Goal: Task Accomplishment & Management: Use online tool/utility

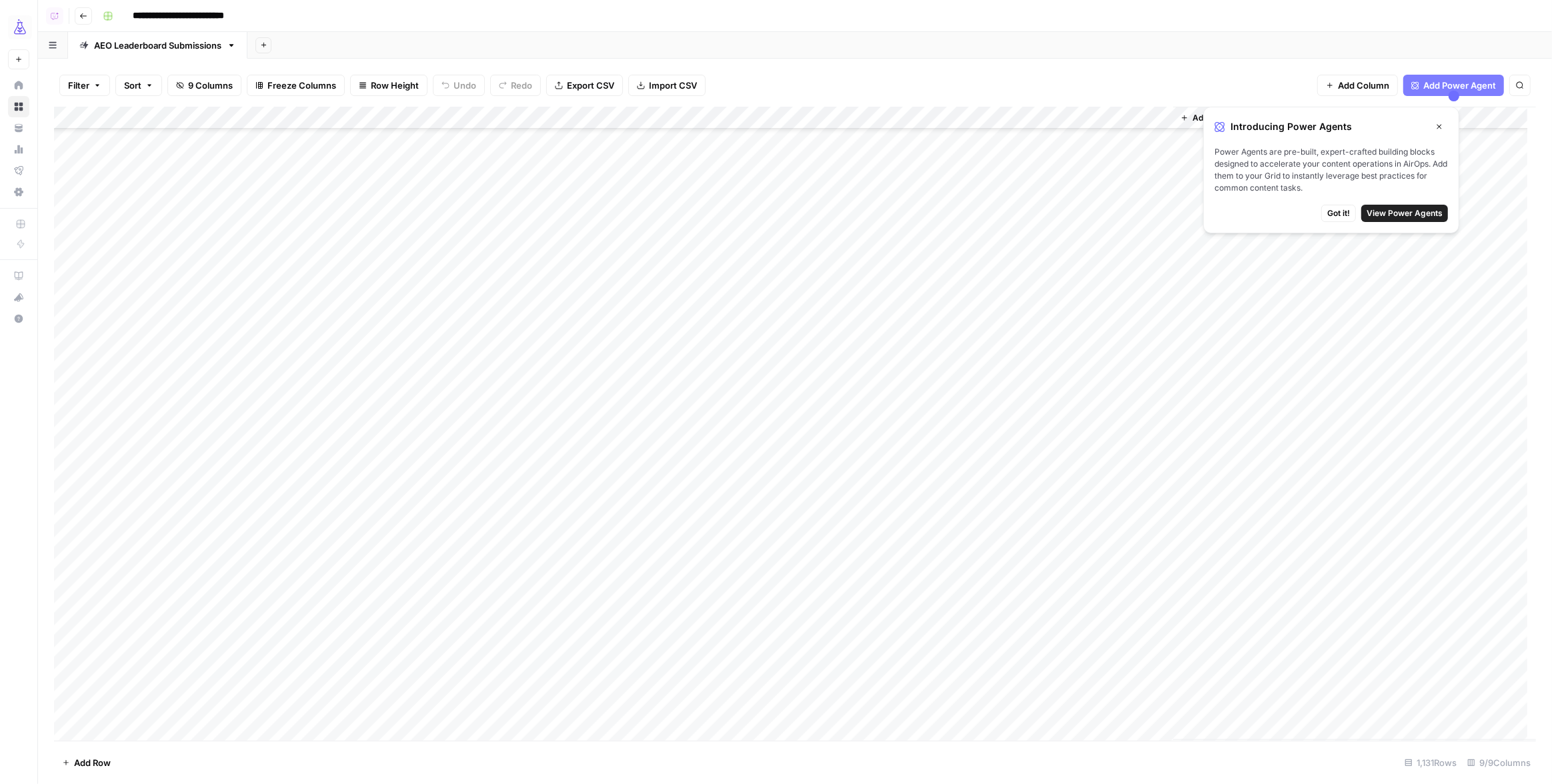
scroll to position [12652, 0]
click at [1444, 131] on button "Close" at bounding box center [1440, 127] width 17 height 17
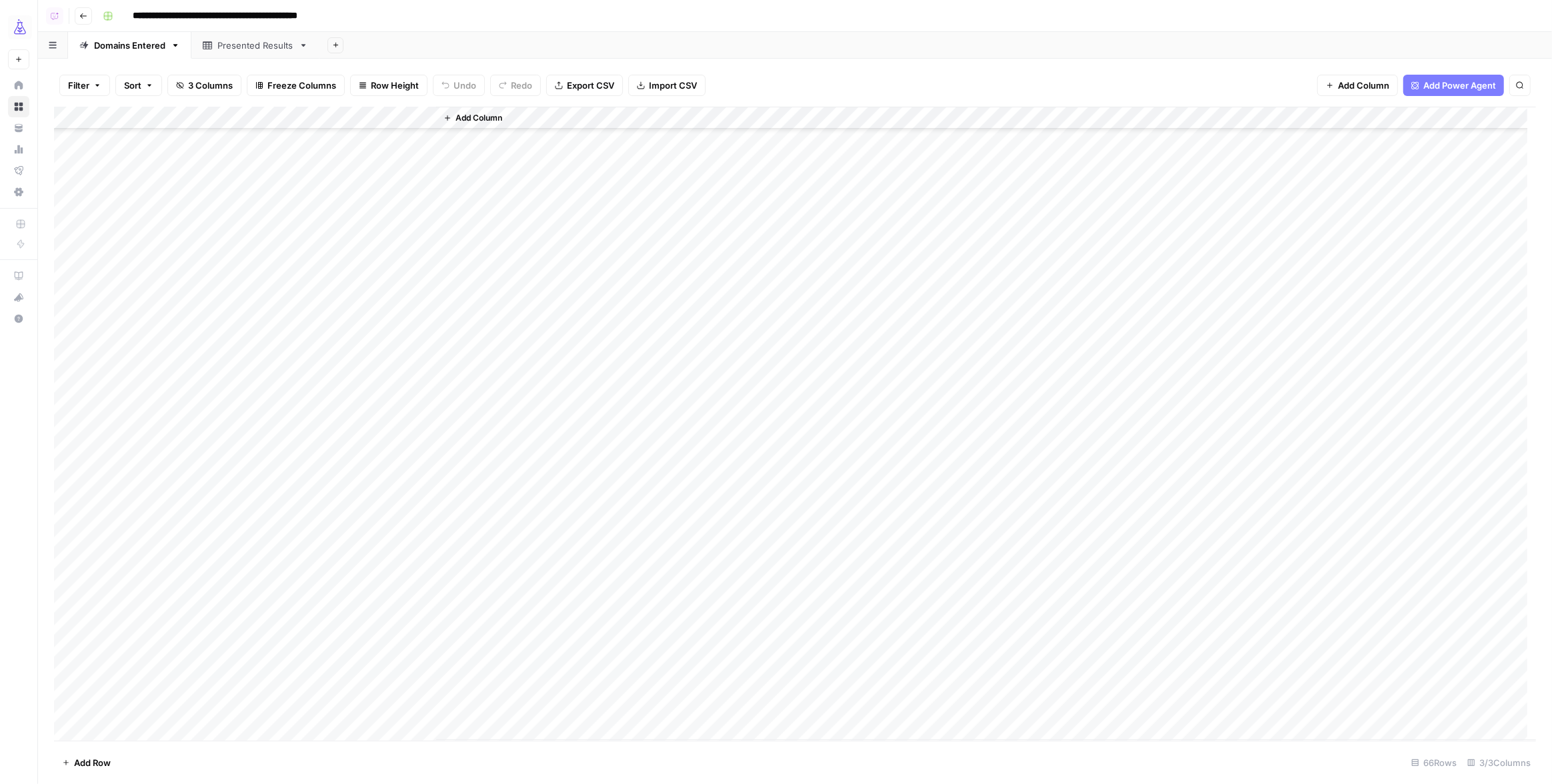
scroll to position [97, 0]
click at [368, 587] on div "Add Column" at bounding box center [795, 424] width 1482 height 634
click at [375, 324] on div "Add Column" at bounding box center [795, 424] width 1482 height 634
click at [371, 413] on div "Add Column" at bounding box center [795, 424] width 1482 height 634
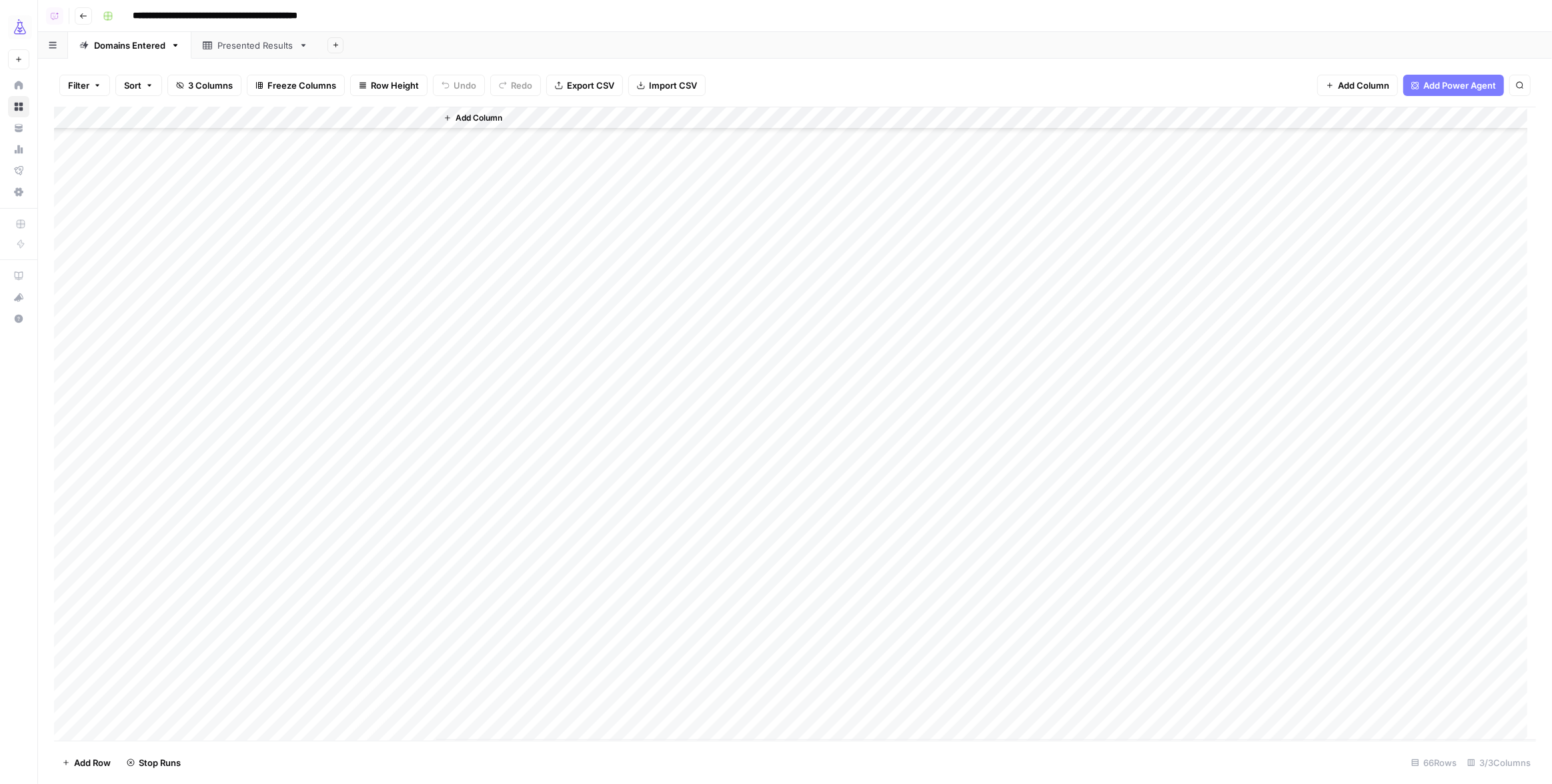
scroll to position [492, 0]
click at [370, 369] on div "Add Column" at bounding box center [795, 424] width 1482 height 634
click at [371, 389] on div "Add Column" at bounding box center [795, 424] width 1482 height 634
click at [374, 415] on div "Add Column" at bounding box center [795, 424] width 1482 height 634
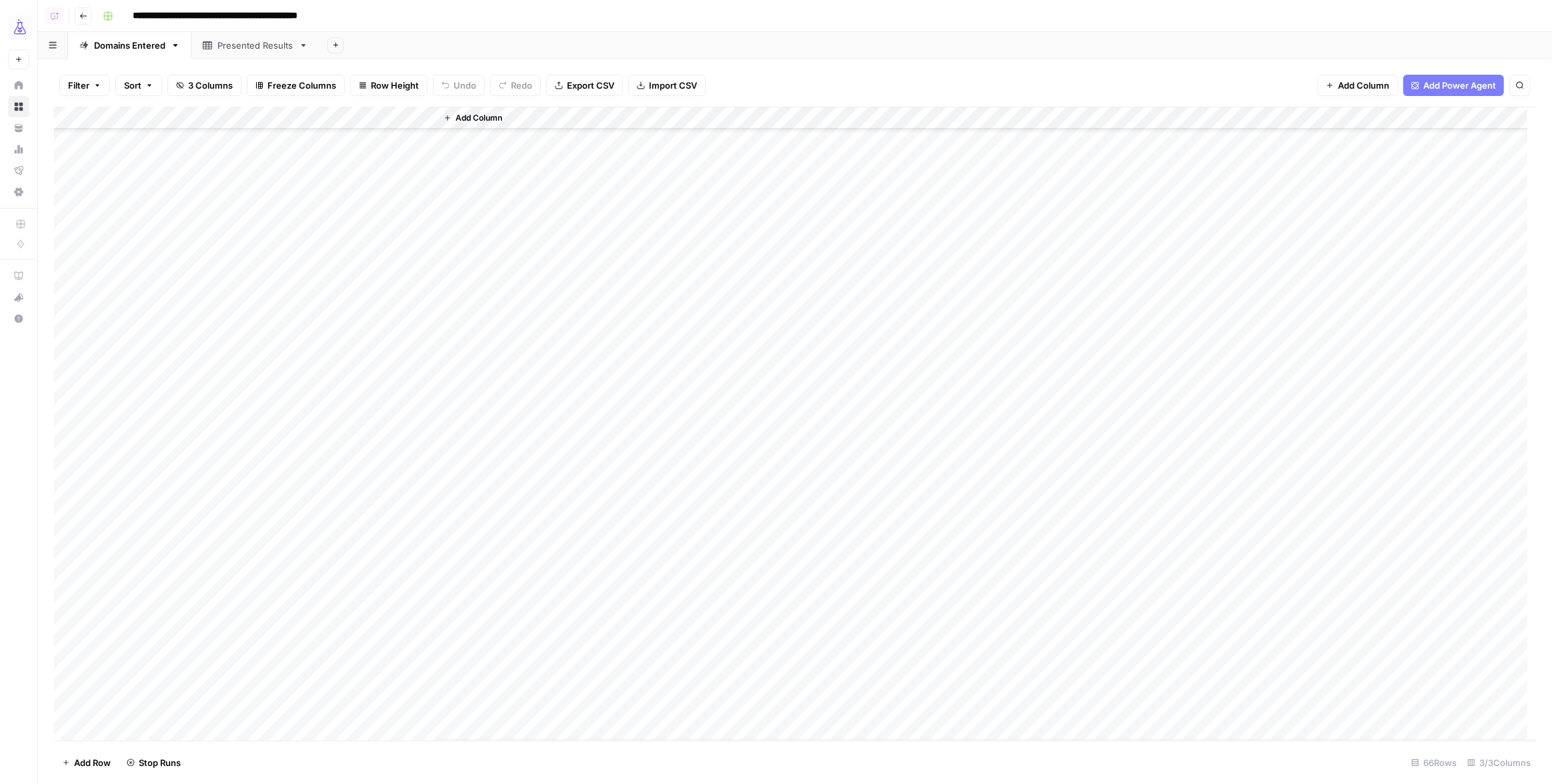
click at [370, 479] on div "Add Column" at bounding box center [795, 424] width 1482 height 634
click at [371, 503] on div "Add Column" at bounding box center [795, 424] width 1482 height 634
click at [372, 339] on div "Add Column" at bounding box center [795, 424] width 1482 height 634
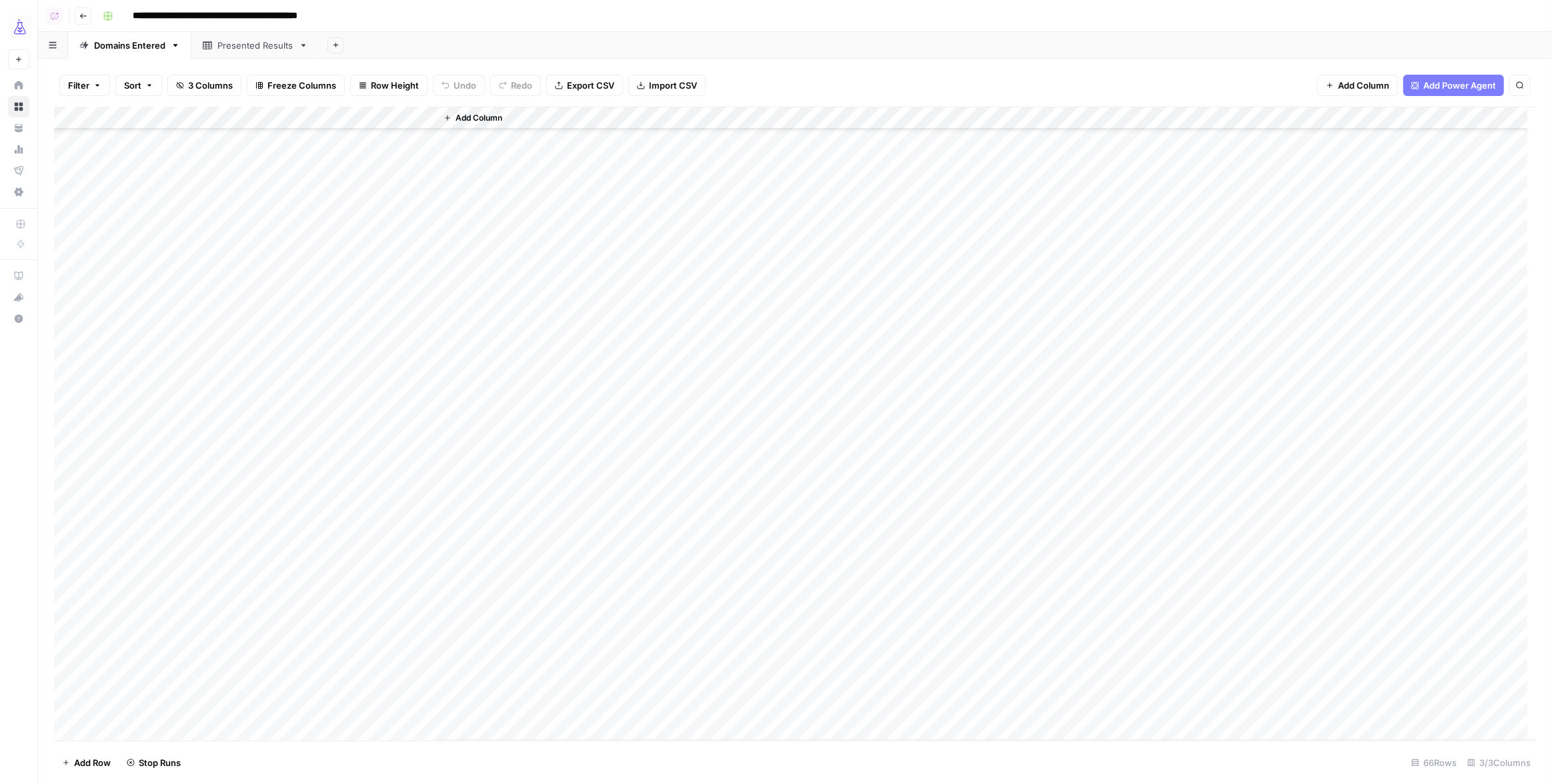
click at [373, 340] on div "Add Column" at bounding box center [795, 424] width 1482 height 634
click at [372, 431] on div "Add Column" at bounding box center [795, 424] width 1482 height 634
click at [373, 454] on div "Add Column" at bounding box center [795, 424] width 1482 height 634
click at [373, 467] on div "Add Column" at bounding box center [795, 424] width 1482 height 634
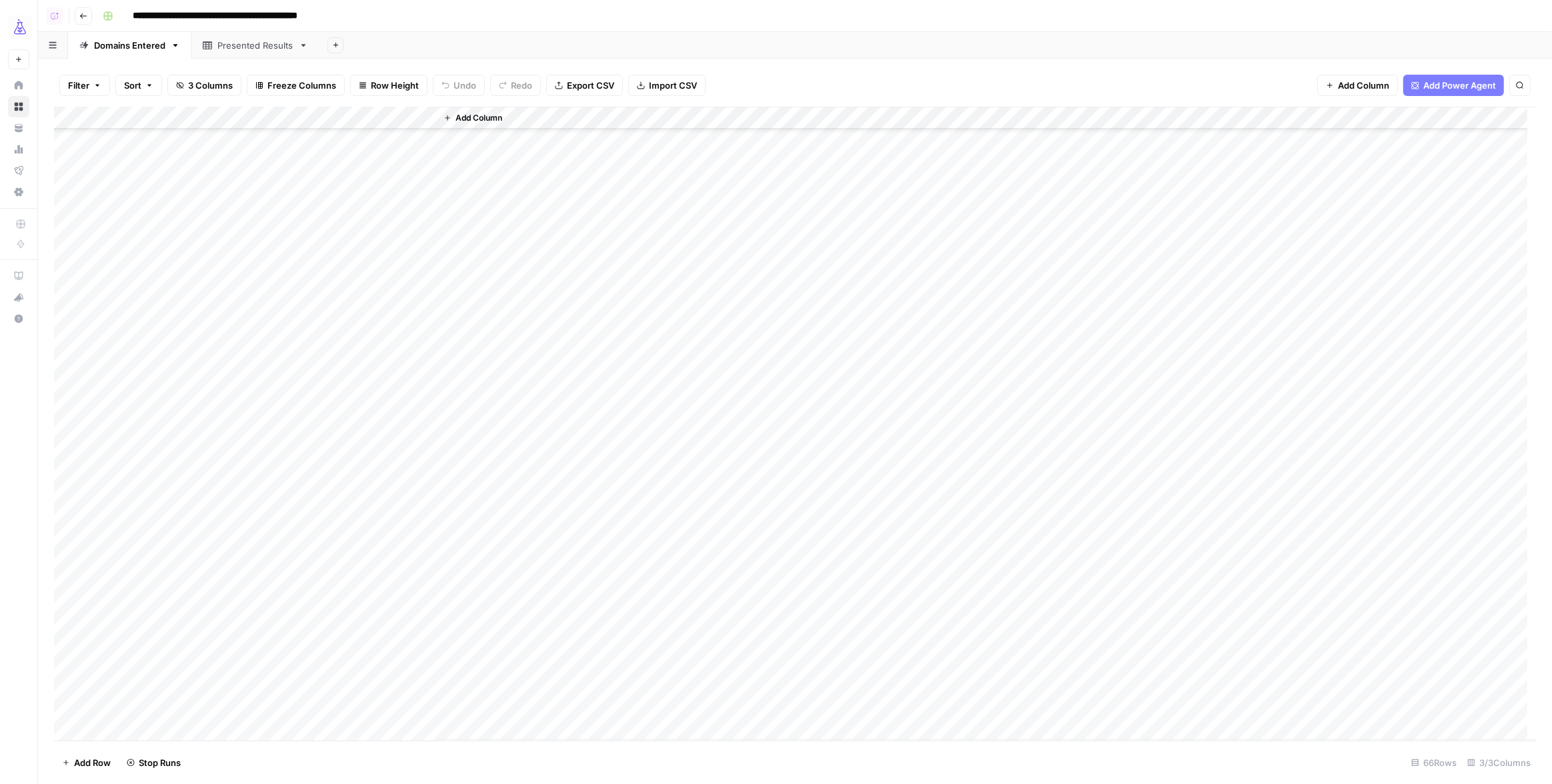
click at [372, 455] on div "Add Column" at bounding box center [795, 424] width 1482 height 634
drag, startPoint x: 371, startPoint y: 480, endPoint x: 371, endPoint y: 470, distance: 10.0
click at [371, 480] on div "Add Column" at bounding box center [795, 424] width 1482 height 634
click at [371, 435] on div "Add Column" at bounding box center [795, 424] width 1482 height 634
click at [372, 504] on div "Add Column" at bounding box center [795, 424] width 1482 height 634
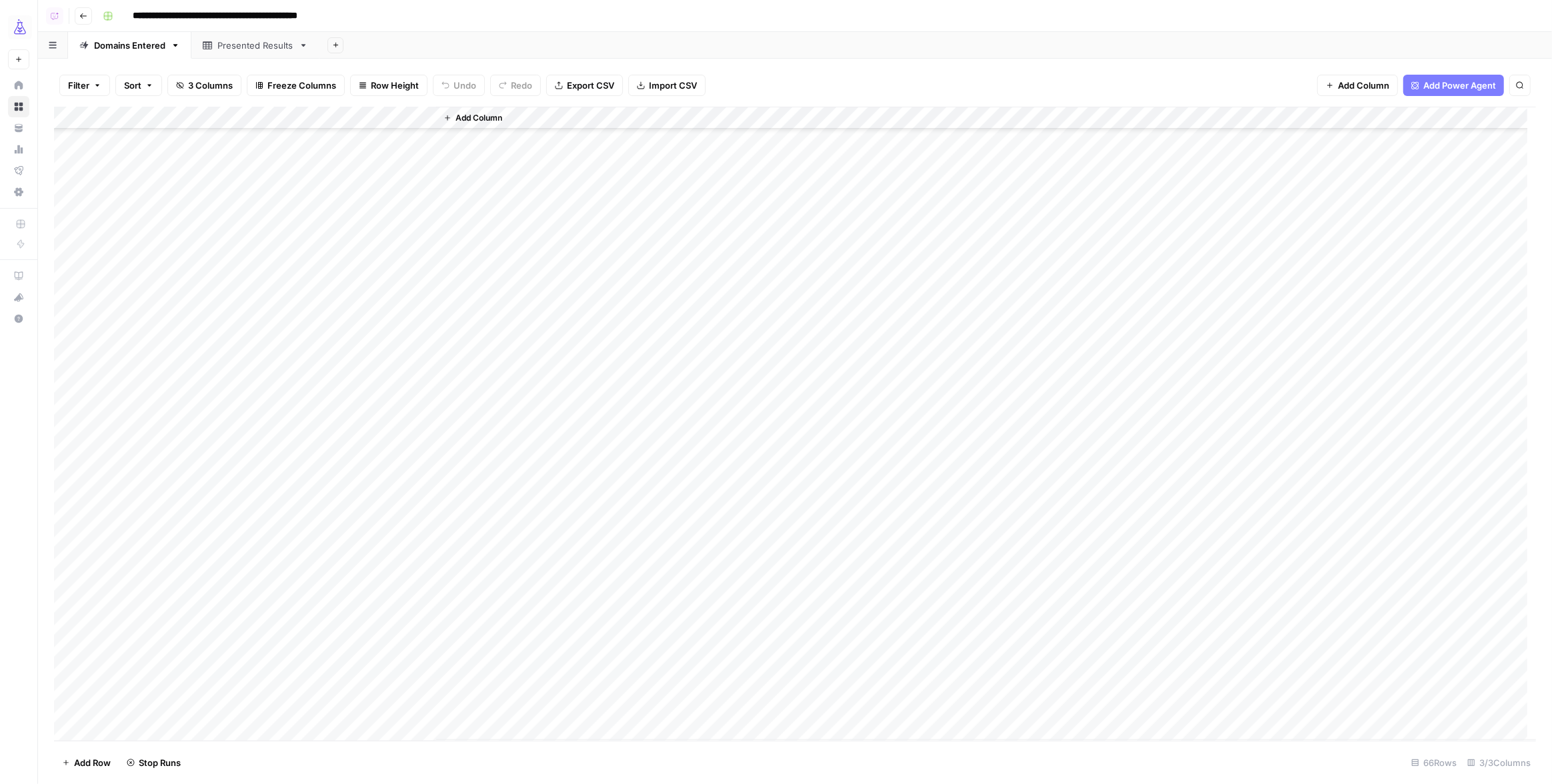
click at [373, 573] on div "Add Column" at bounding box center [795, 424] width 1482 height 634
click at [375, 707] on div "Add Column" at bounding box center [795, 424] width 1482 height 634
click at [372, 593] on div "Add Column" at bounding box center [795, 424] width 1482 height 634
click at [408, 281] on div "Add Column" at bounding box center [795, 424] width 1482 height 634
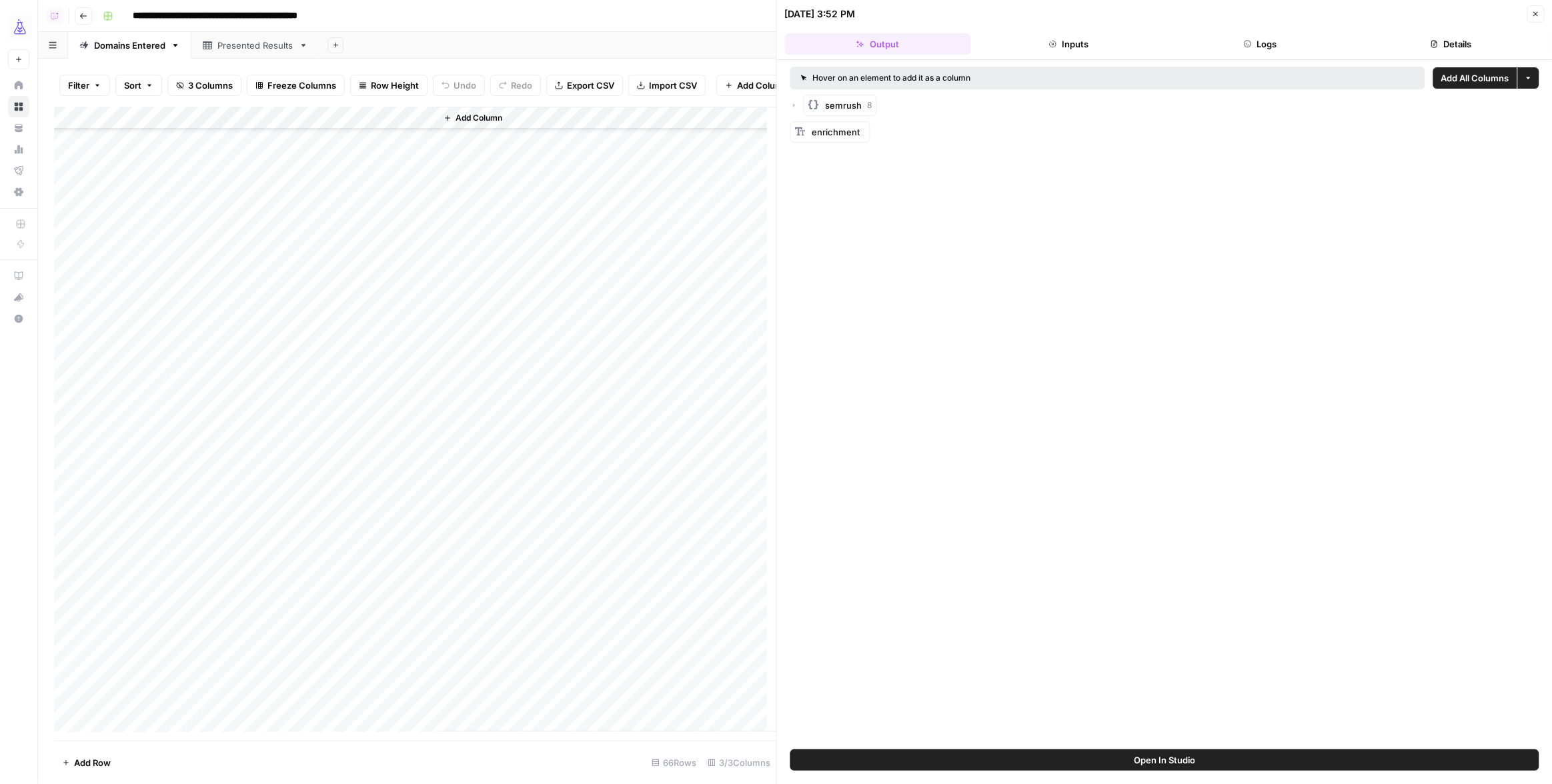
click at [795, 104] on icon "button" at bounding box center [794, 105] width 2 height 4
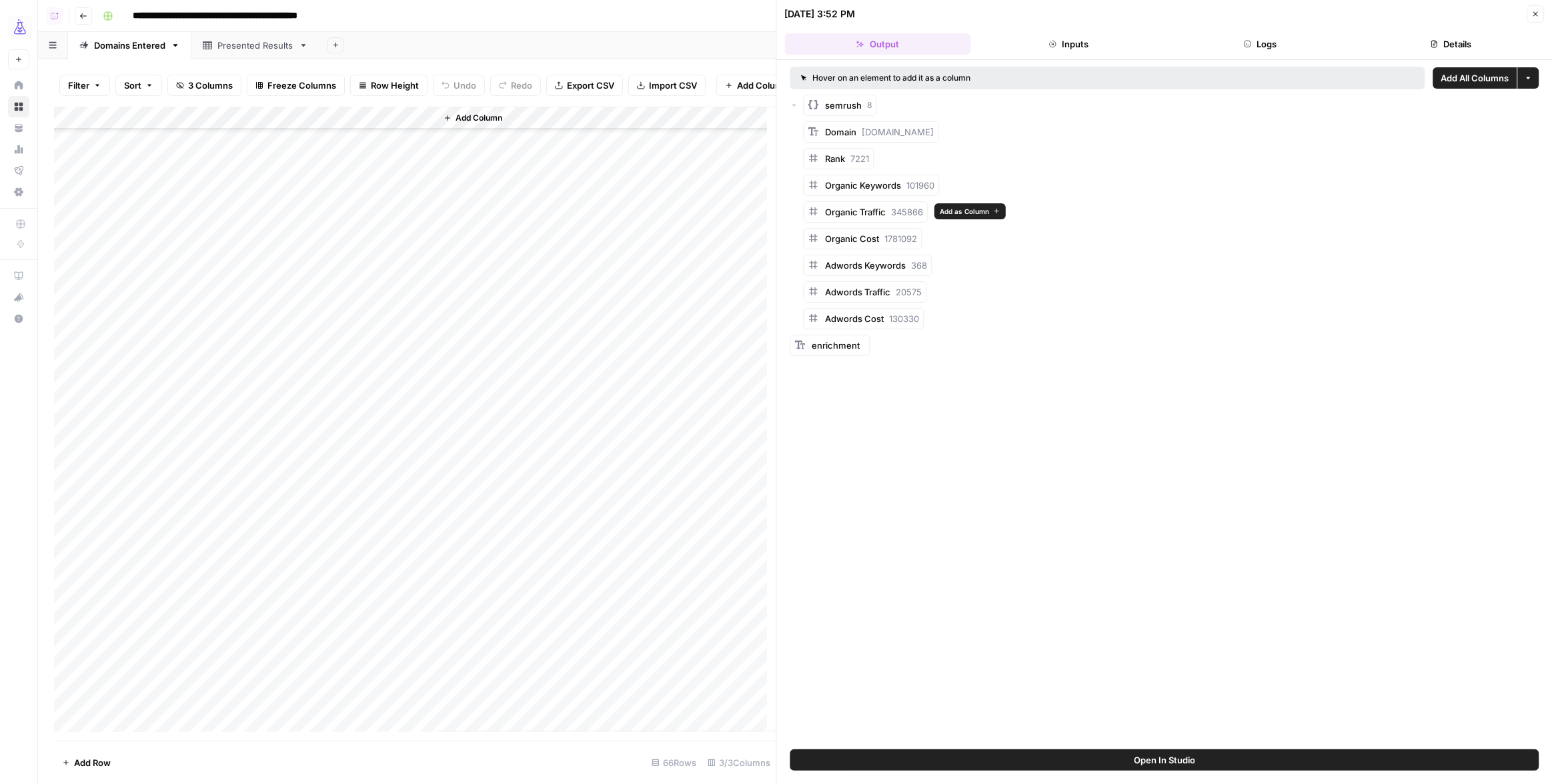
click at [949, 213] on span "Add as Column" at bounding box center [964, 211] width 49 height 11
click at [1539, 15] on icon "button" at bounding box center [1535, 14] width 8 height 8
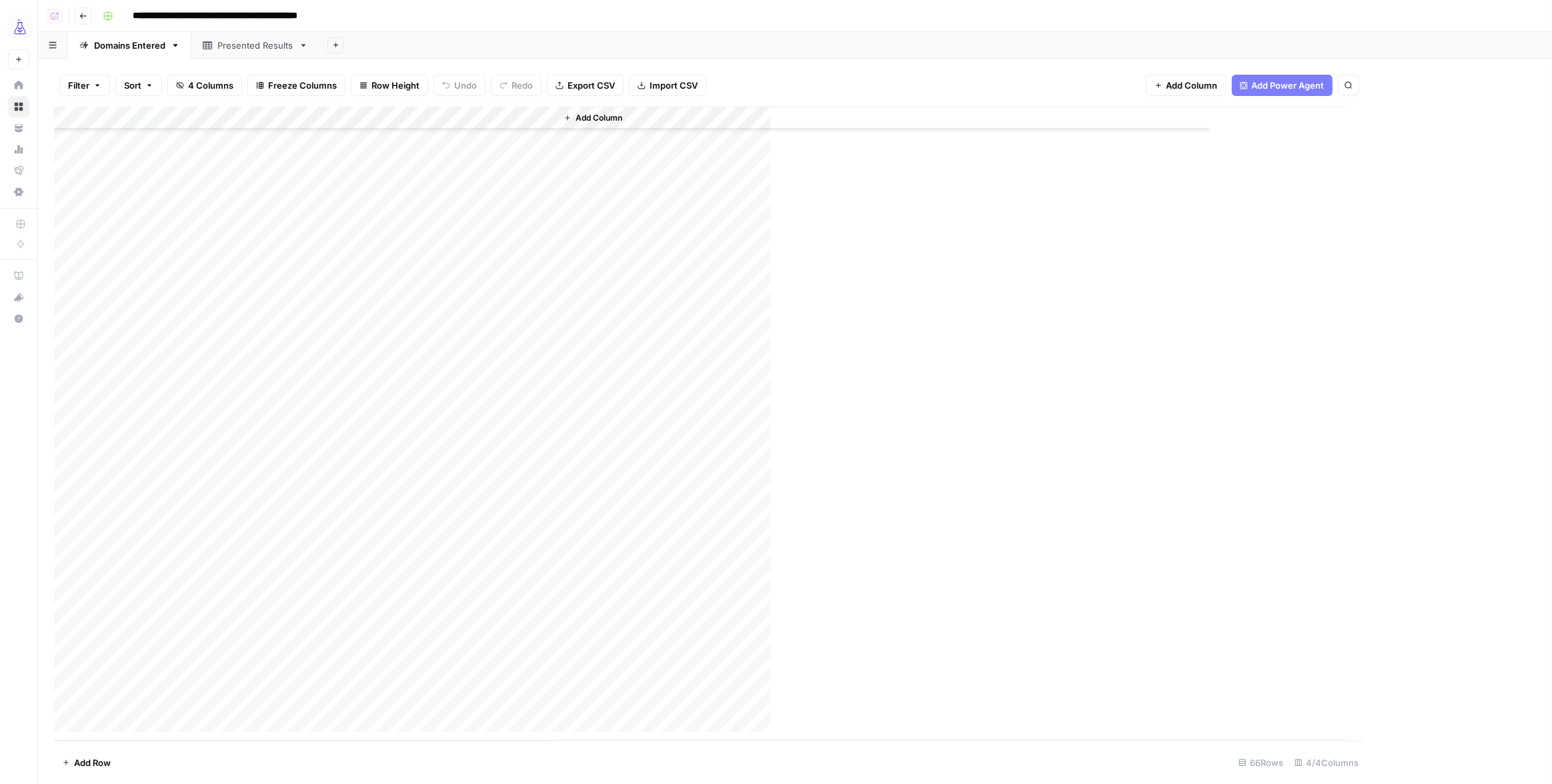
scroll to position [905, 0]
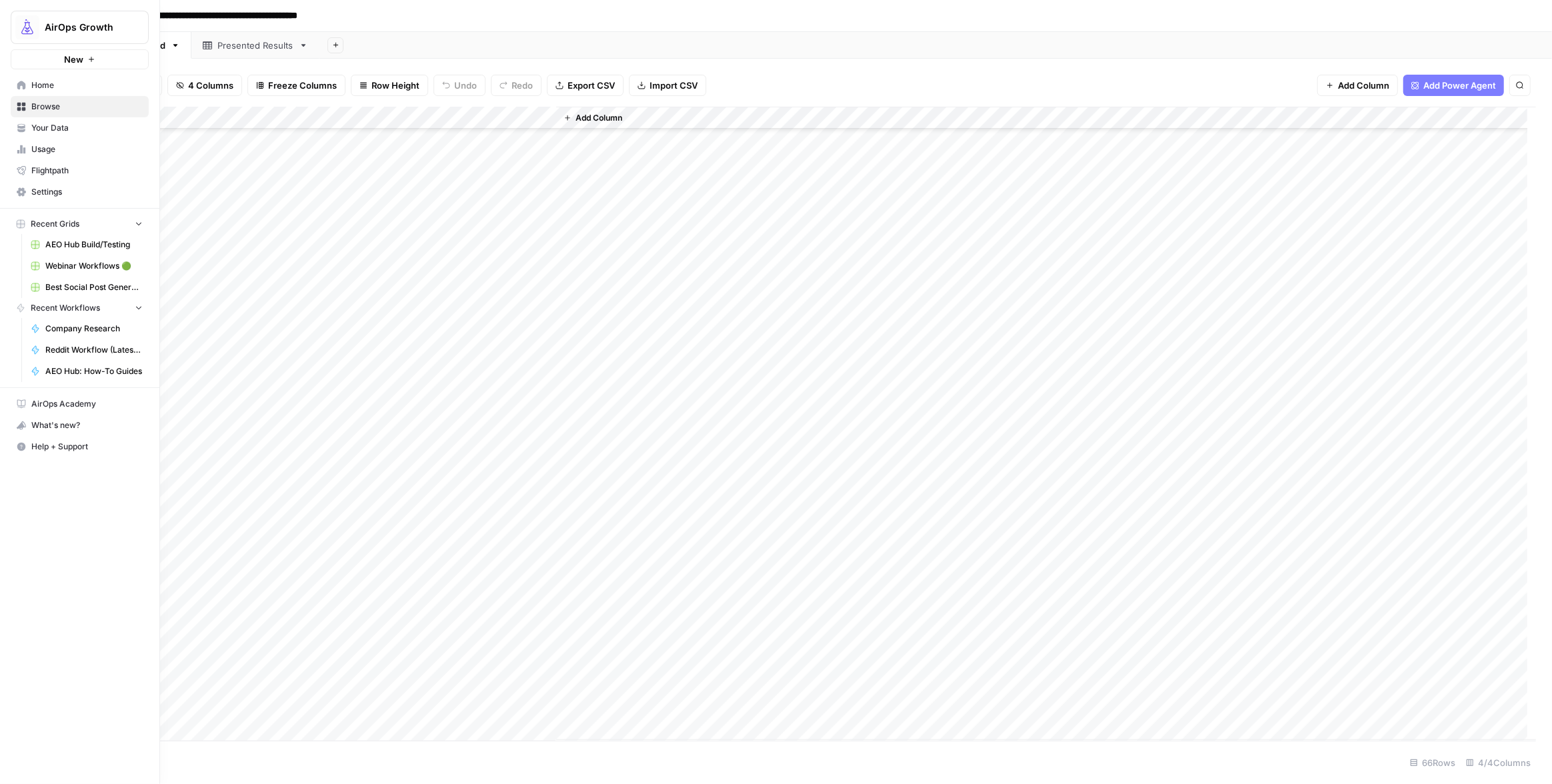
click at [54, 53] on button "New" at bounding box center [80, 59] width 138 height 20
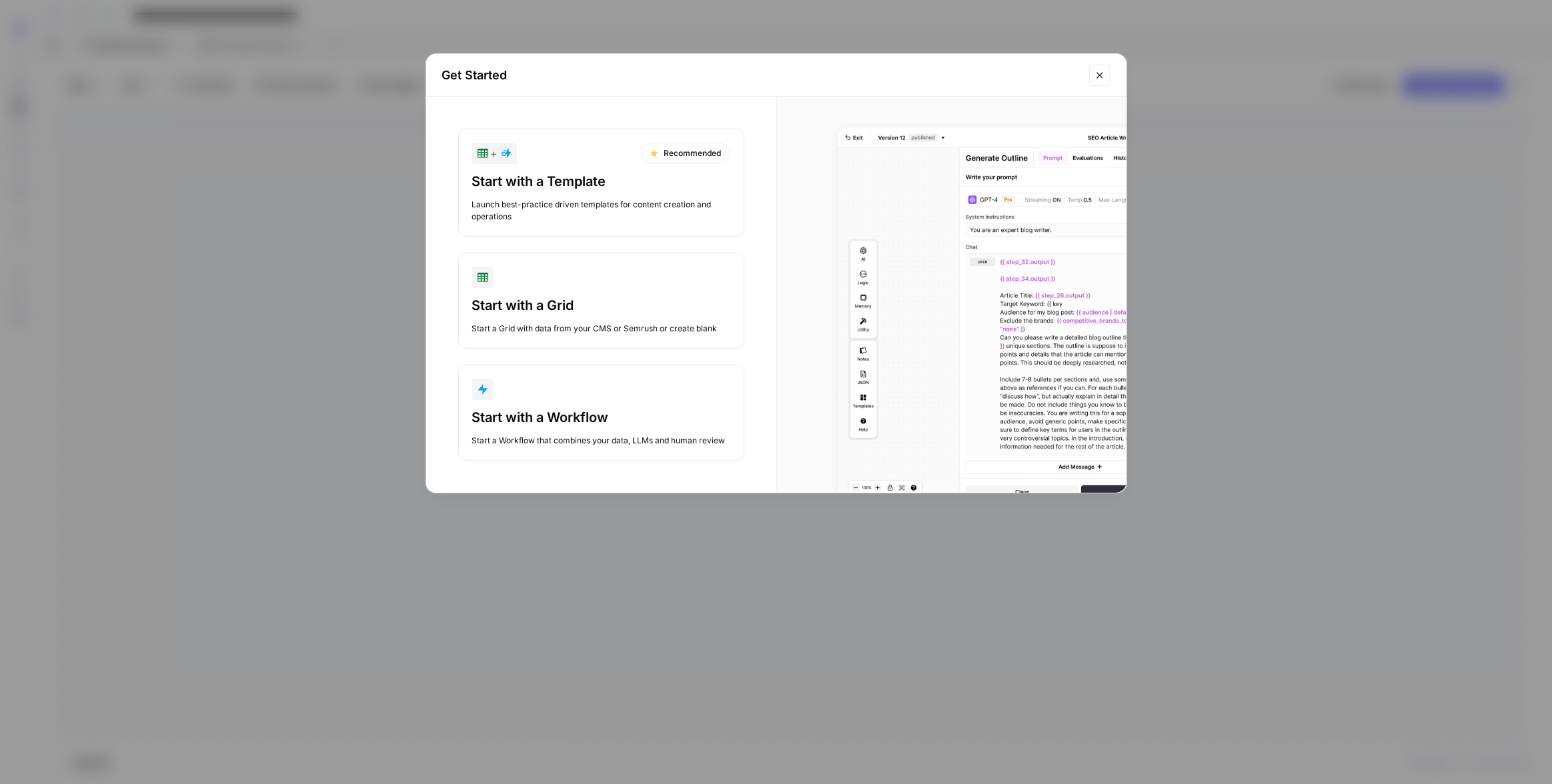
click at [589, 417] on div "Start with a Workflow" at bounding box center [601, 418] width 258 height 19
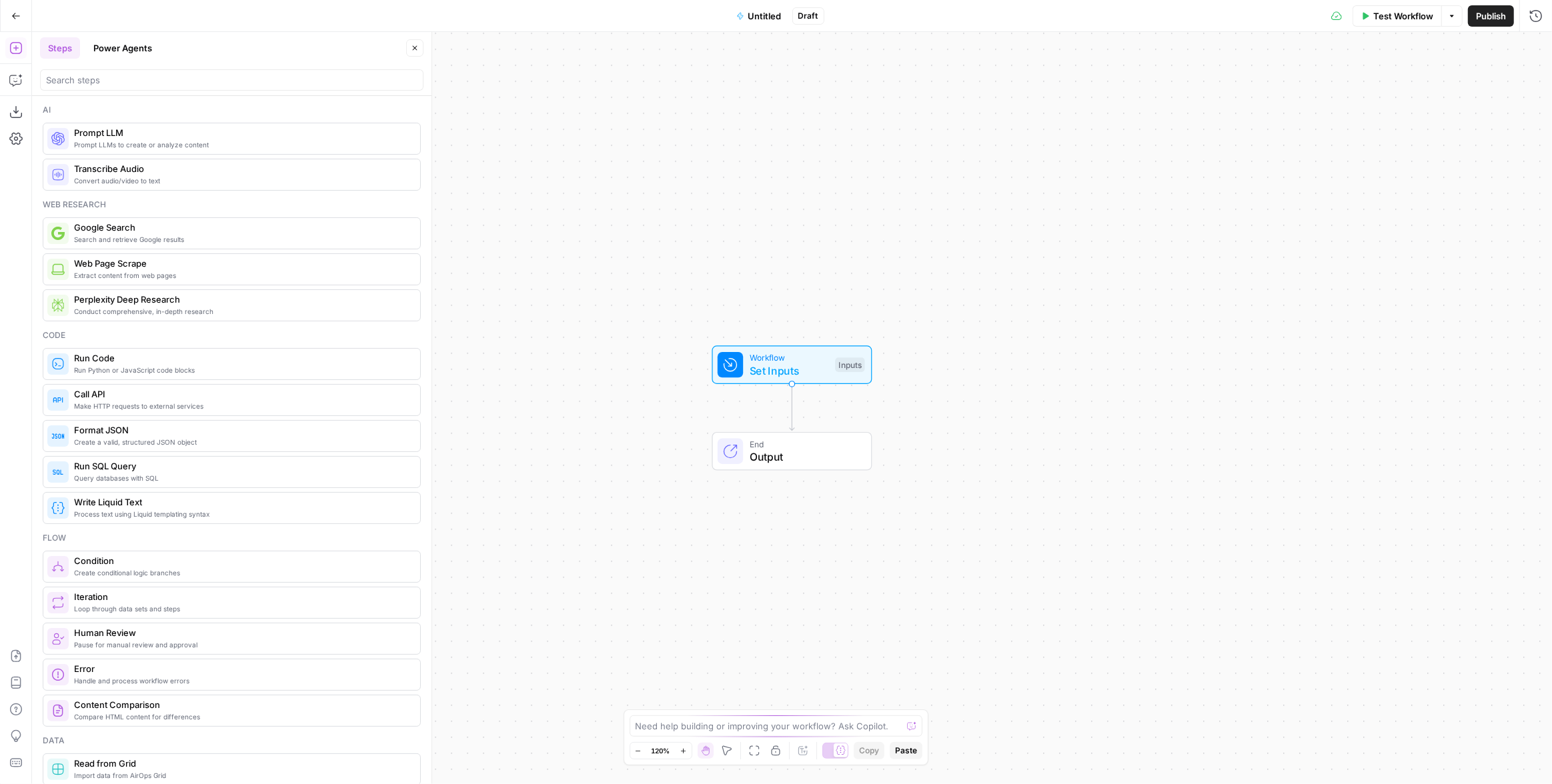
click at [808, 17] on span "Draft" at bounding box center [808, 16] width 20 height 12
click at [760, 13] on span "Untitled" at bounding box center [765, 16] width 33 height 13
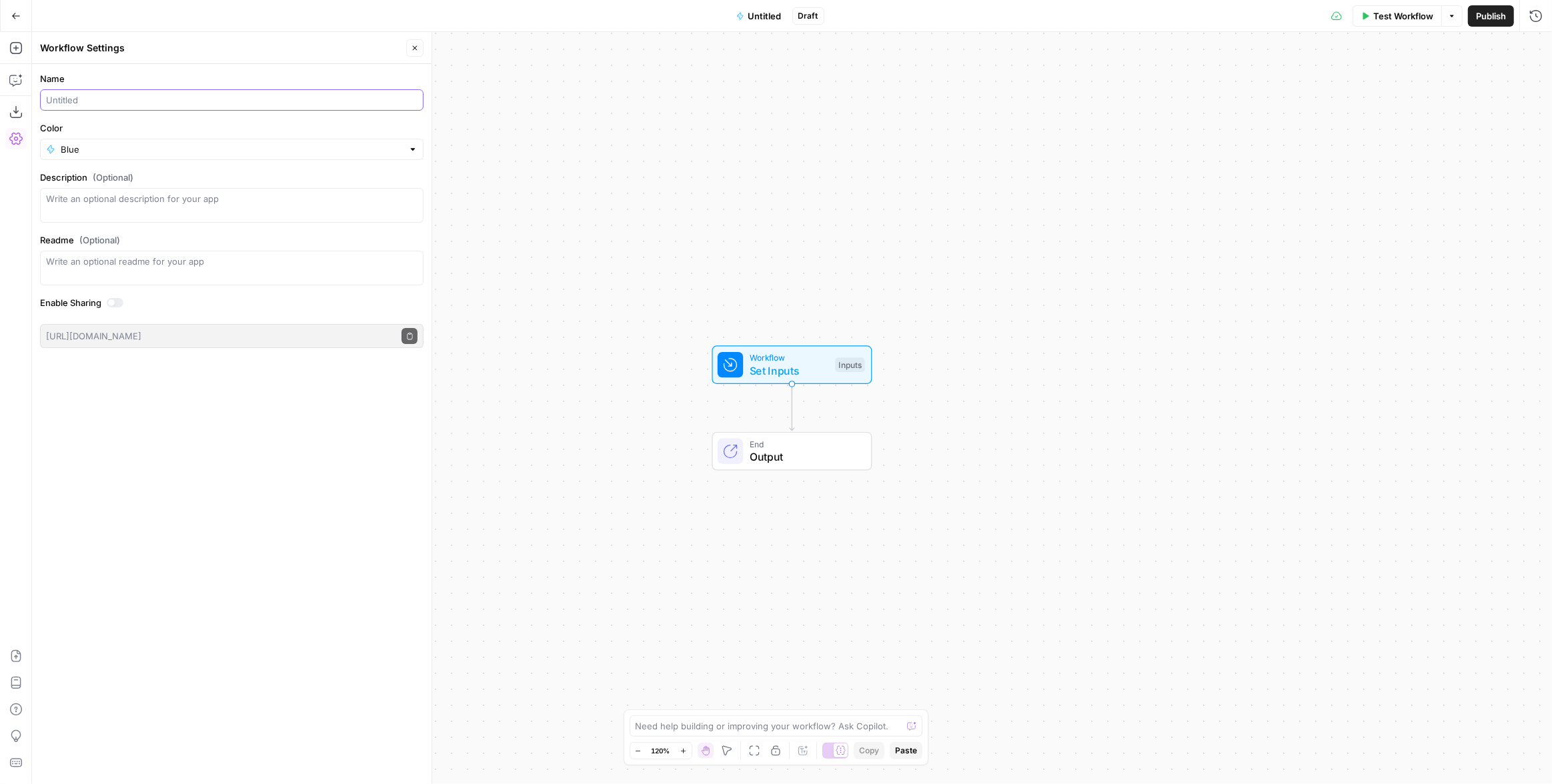
click at [106, 103] on input "Name" at bounding box center [231, 100] width 371 height 13
type input "Visibility Launch - Push Domains to Clay table"
click at [111, 202] on textarea "Description (Optional)" at bounding box center [231, 205] width 371 height 27
paste textarea "https://app.clay.com/workspaces/416858/workbooks/wb_0sxjhvfhHPAwVXtxZ9j/tables/…"
type textarea "https://app.clay.com/workspaces/416858/workbooks/wb_0sxjhvfhHPAwVXtxZ9j/tables/…"
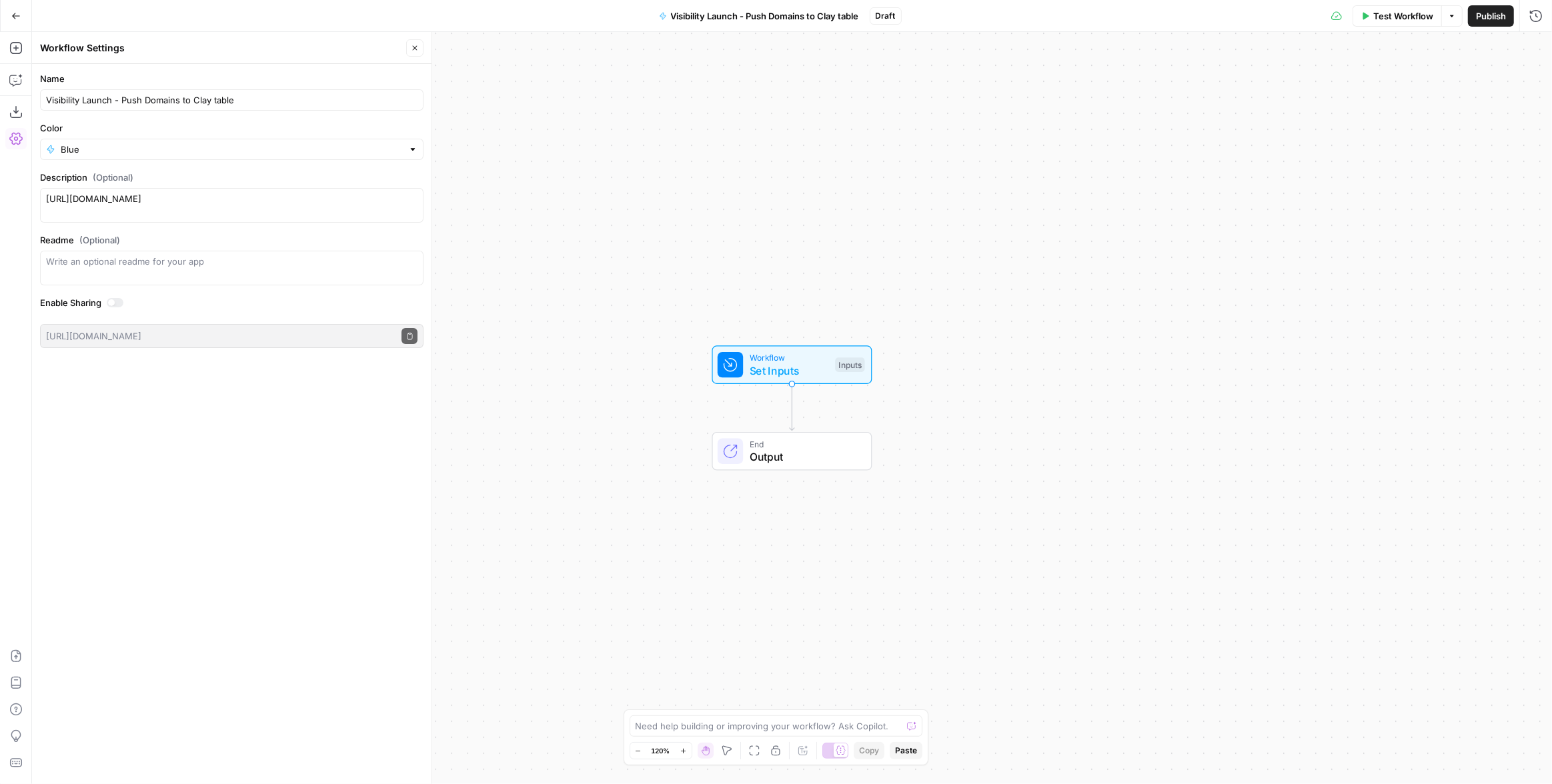
click at [293, 426] on div "Name Visibility Launch - Push Domains to Clay table Color Blue Description (Opt…" at bounding box center [231, 424] width 400 height 720
click at [21, 78] on icon "button" at bounding box center [16, 80] width 13 height 13
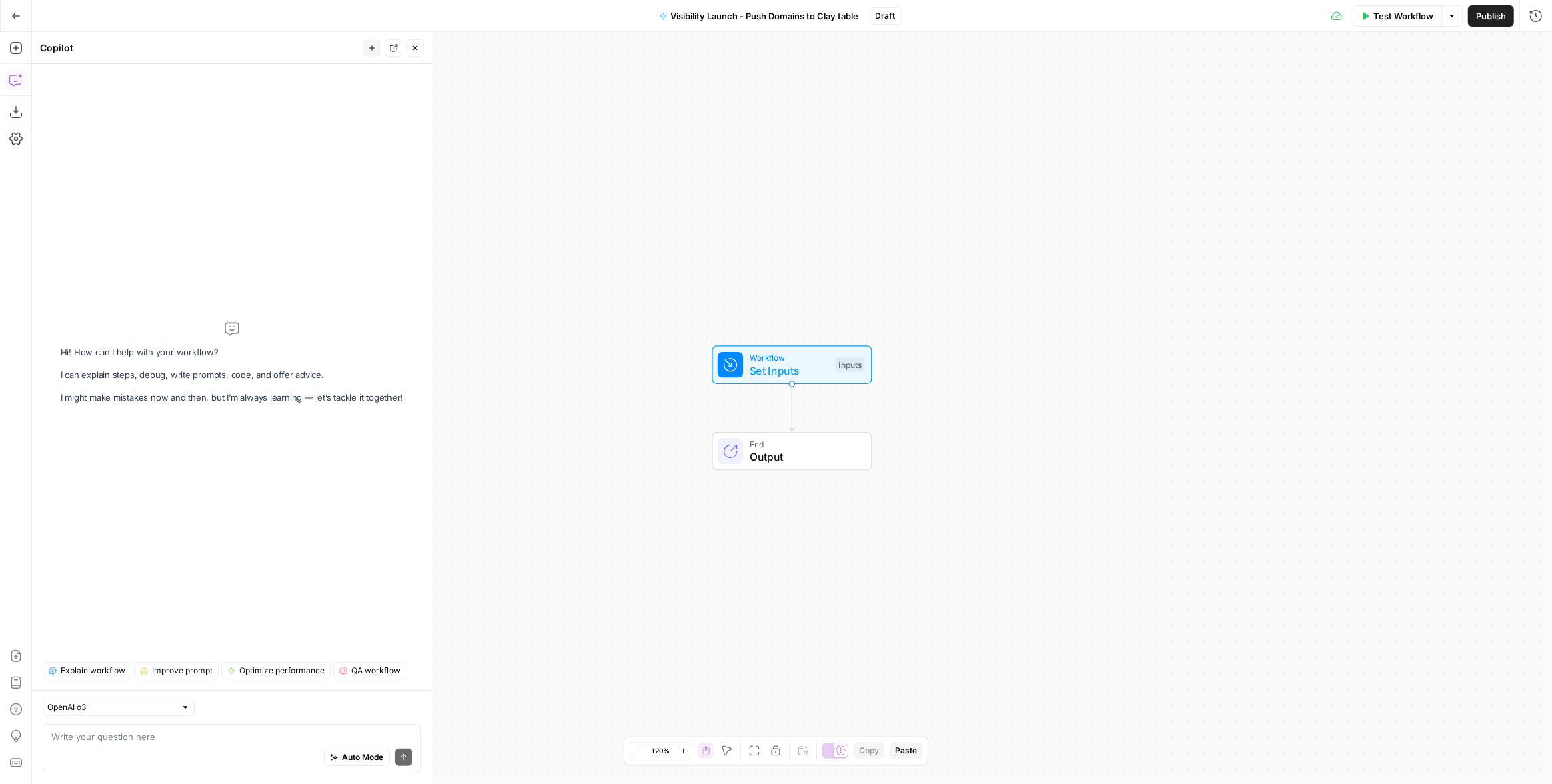
click at [122, 751] on div "Auto Mode Send" at bounding box center [231, 758] width 361 height 29
paste textarea "curl 'https://api.clay.com/v3/sources/webhook/pull-in-data-from-a-webhook-d6af3…"
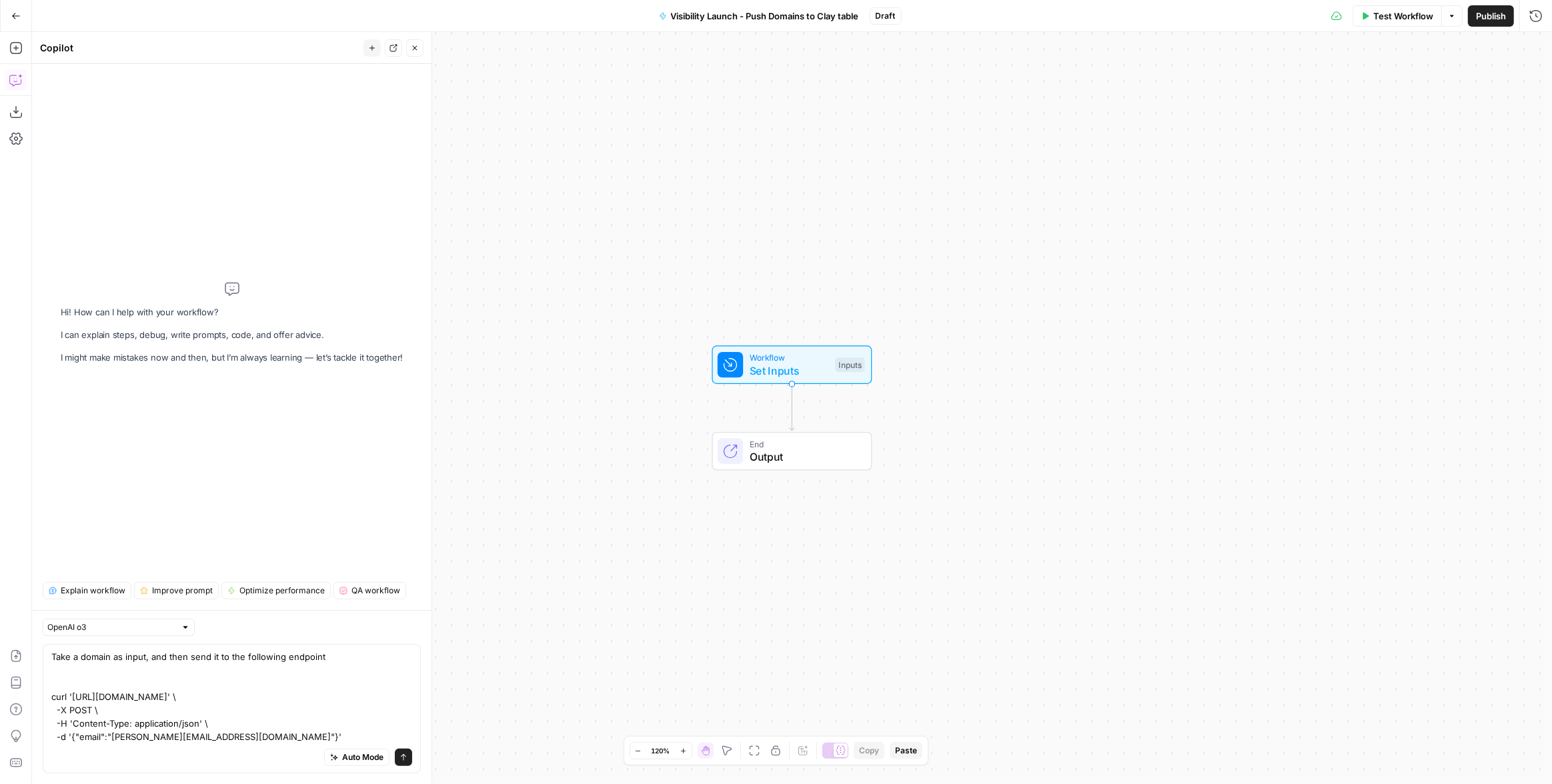
click at [341, 644] on div "Take a domain as input, and then send it to the following endpoint curl 'https:…" at bounding box center [231, 709] width 378 height 129
click at [336, 650] on textarea "Take a domain as input, and then send it to the following endpoint curl 'https:…" at bounding box center [231, 696] width 361 height 94
type textarea "Take a domain as input, and then send it to the following endpoint replacing "e…"
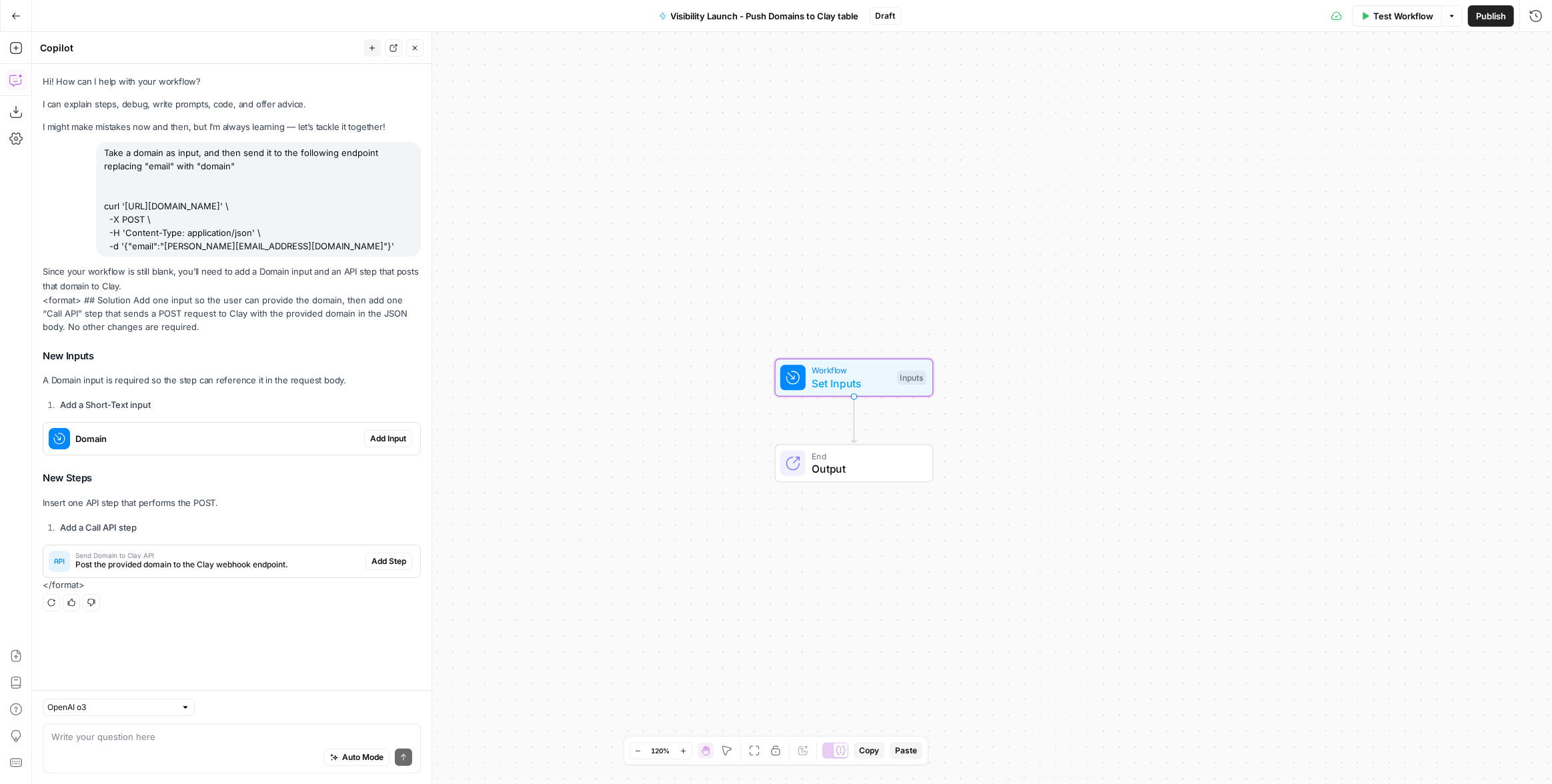
click at [383, 445] on span "Add Input" at bounding box center [388, 439] width 36 height 12
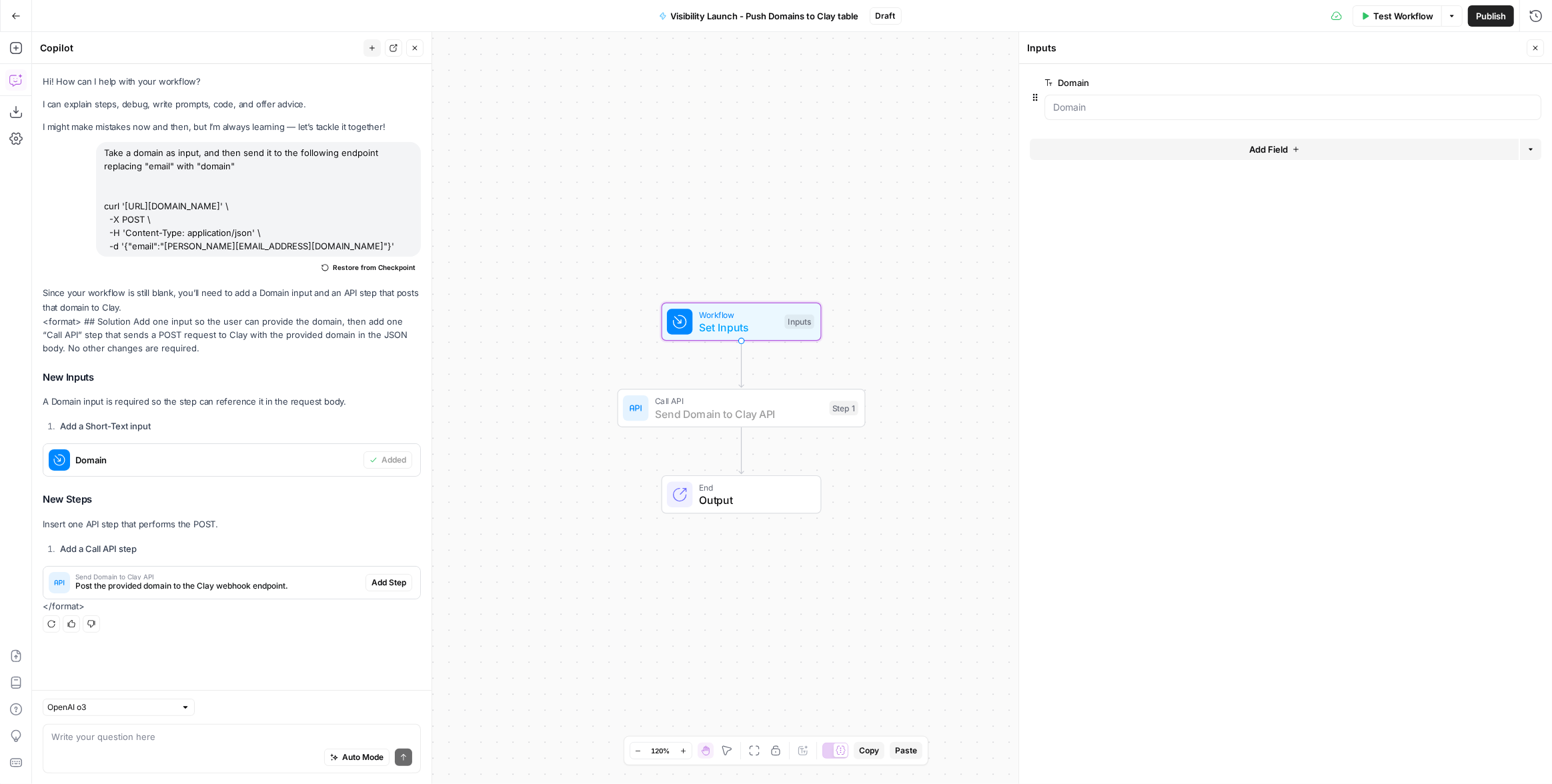
click at [398, 589] on span "Add Step" at bounding box center [389, 582] width 35 height 12
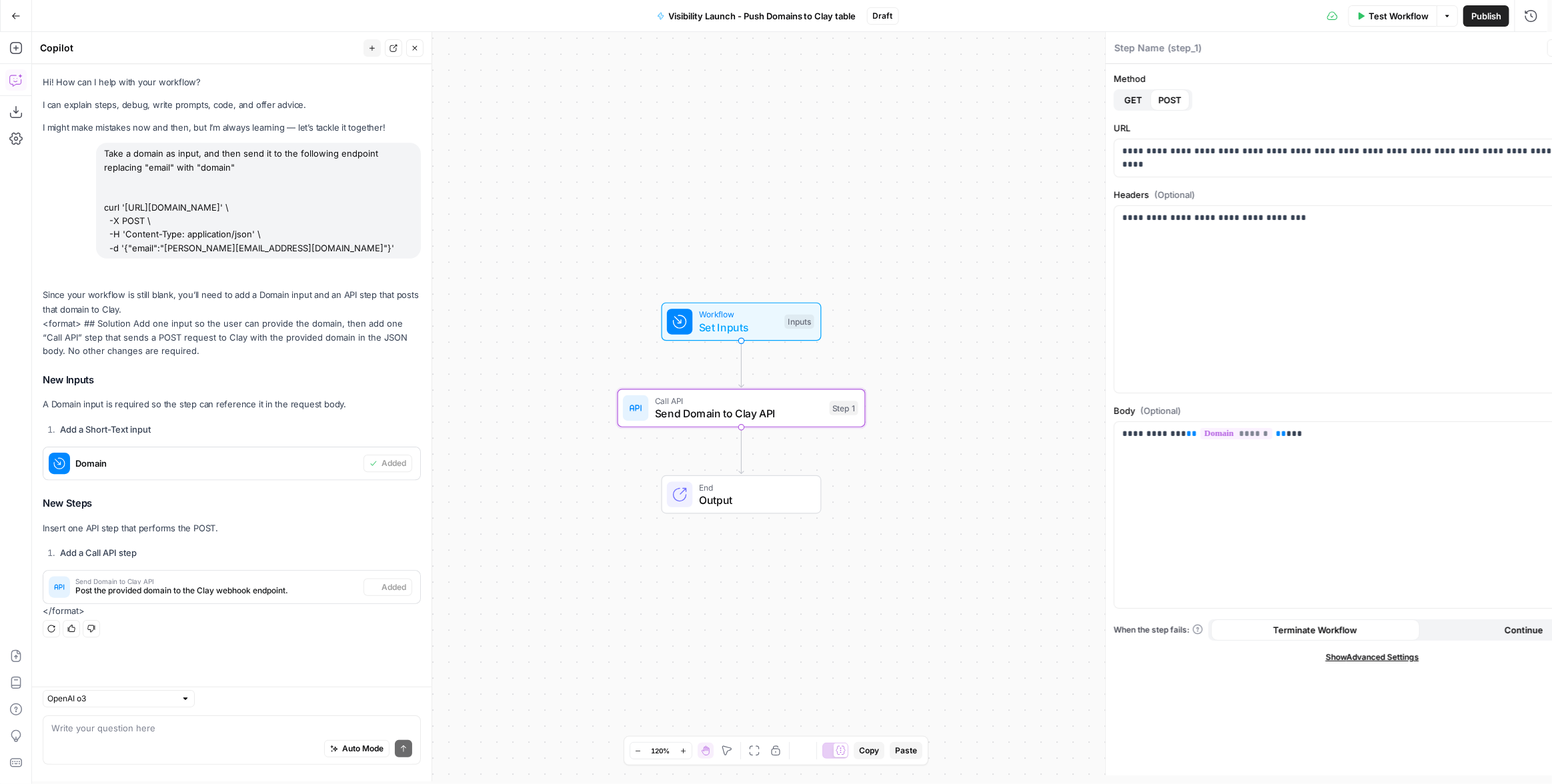
type textarea "Send Domain to Clay API"
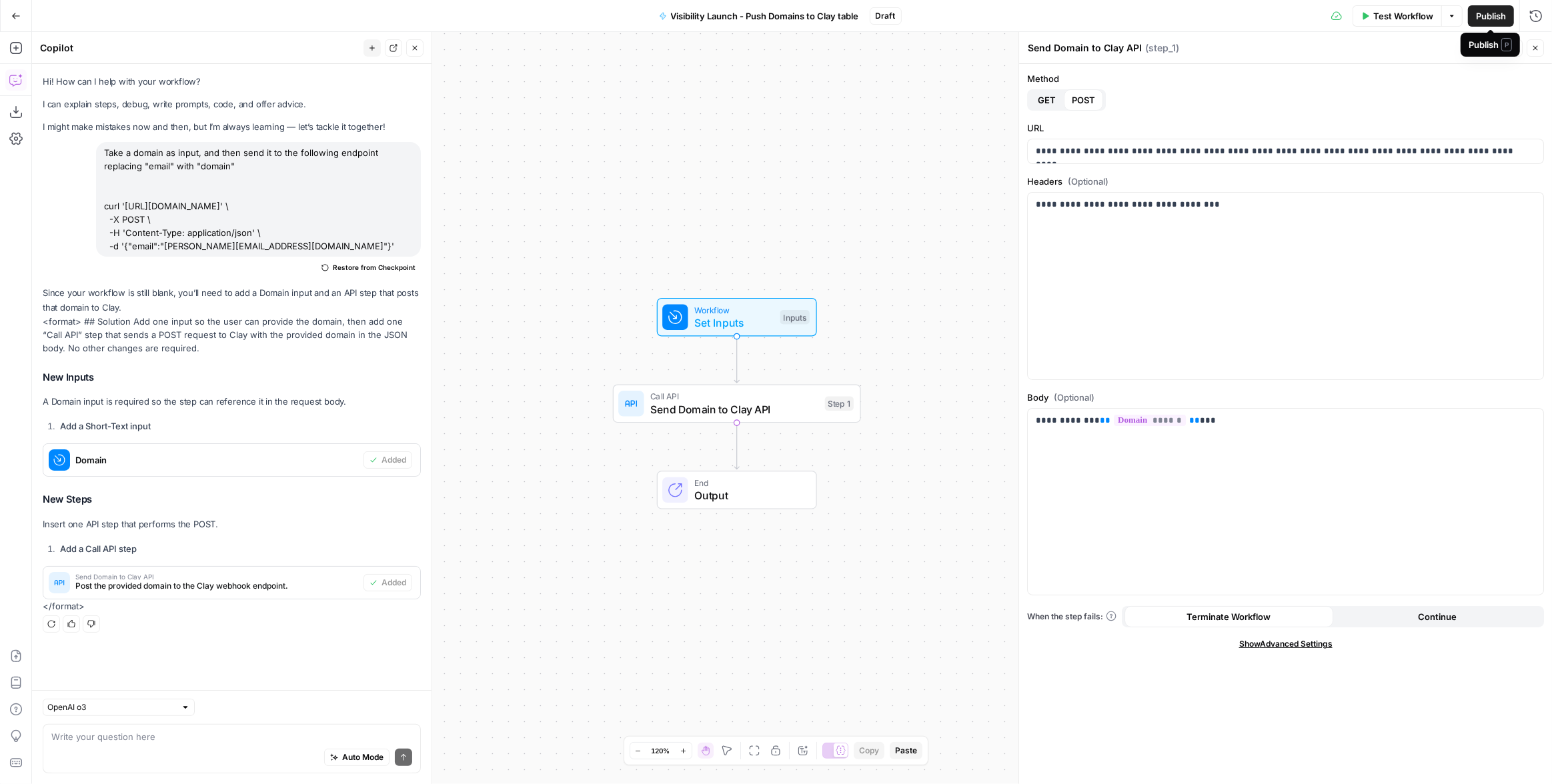
click at [1478, 17] on span "Publish" at bounding box center [1490, 16] width 30 height 13
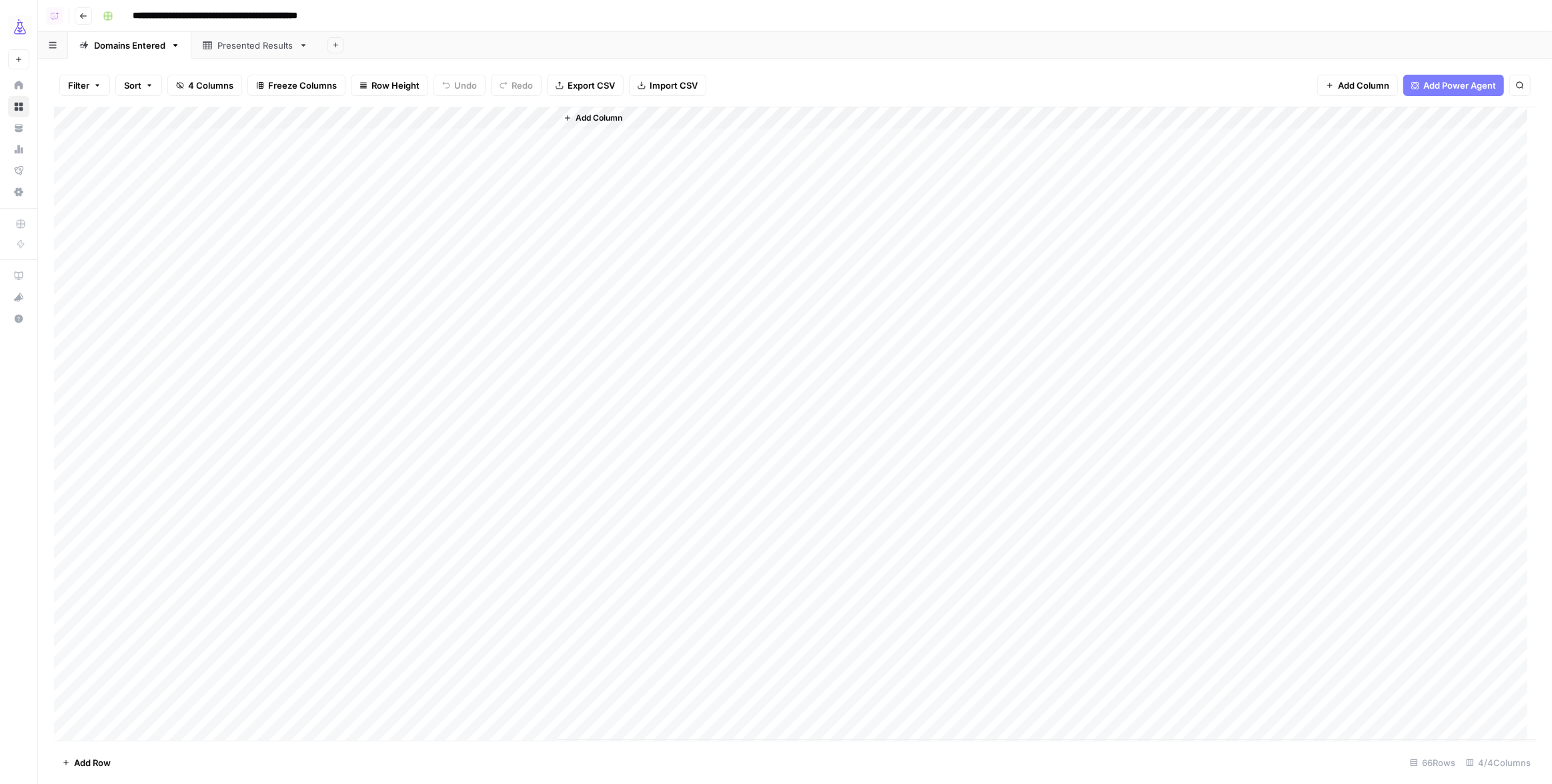
click at [604, 125] on button "Add Column" at bounding box center [593, 118] width 70 height 17
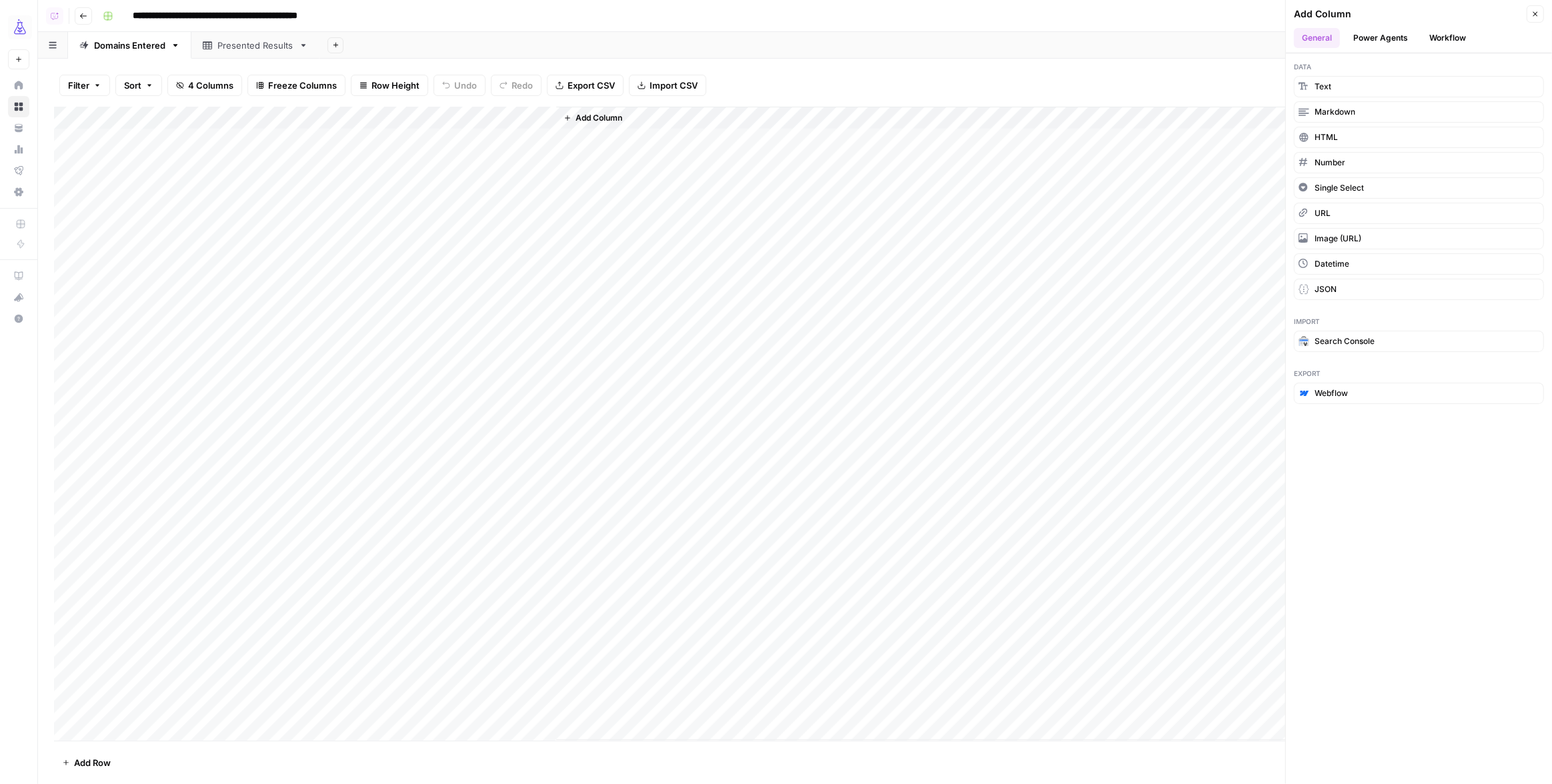
click at [1445, 41] on button "Workflow" at bounding box center [1448, 38] width 53 height 20
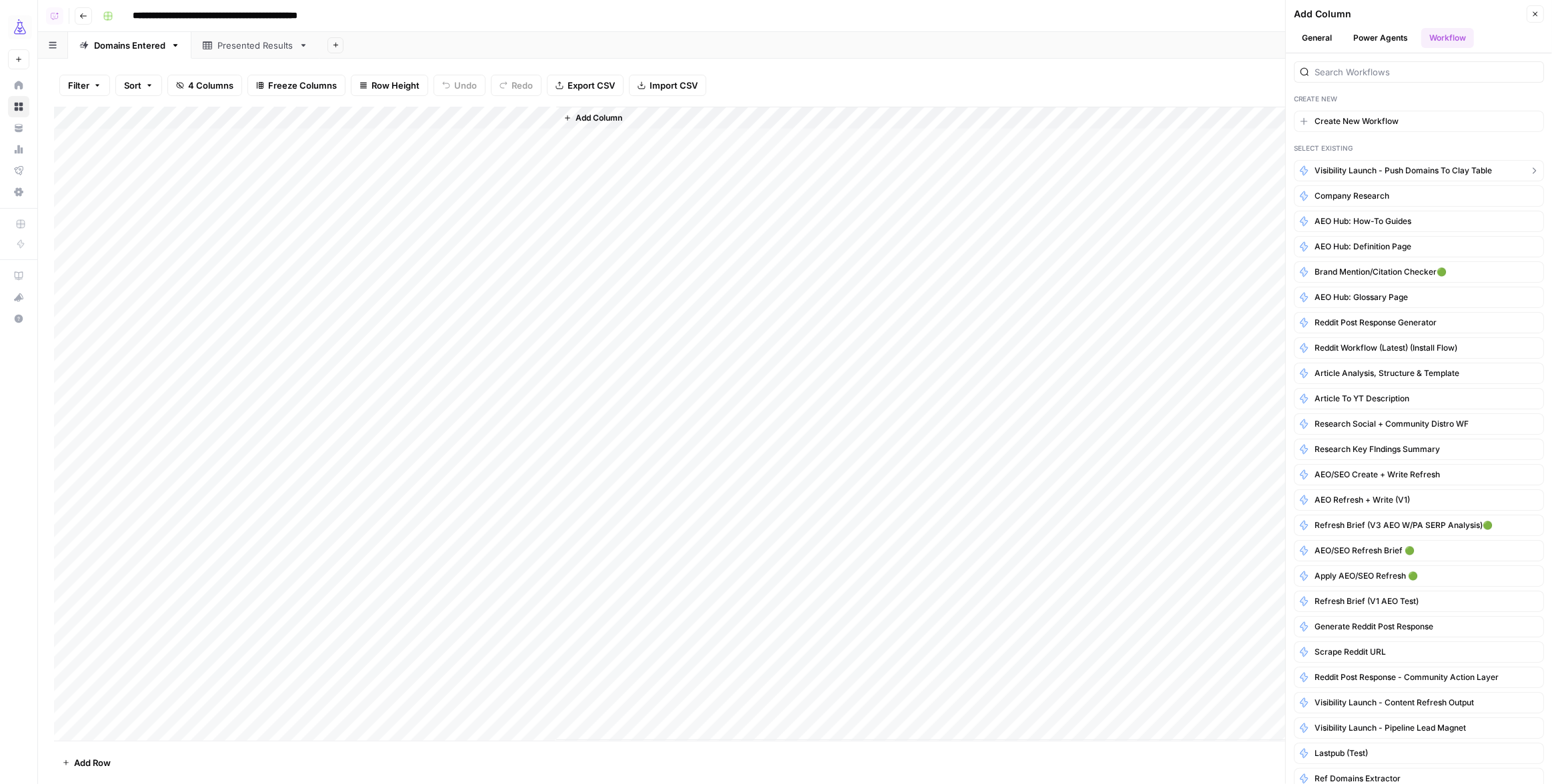
click at [1393, 174] on span "Visibility Launch - Push Domains to Clay table" at bounding box center [1403, 170] width 178 height 12
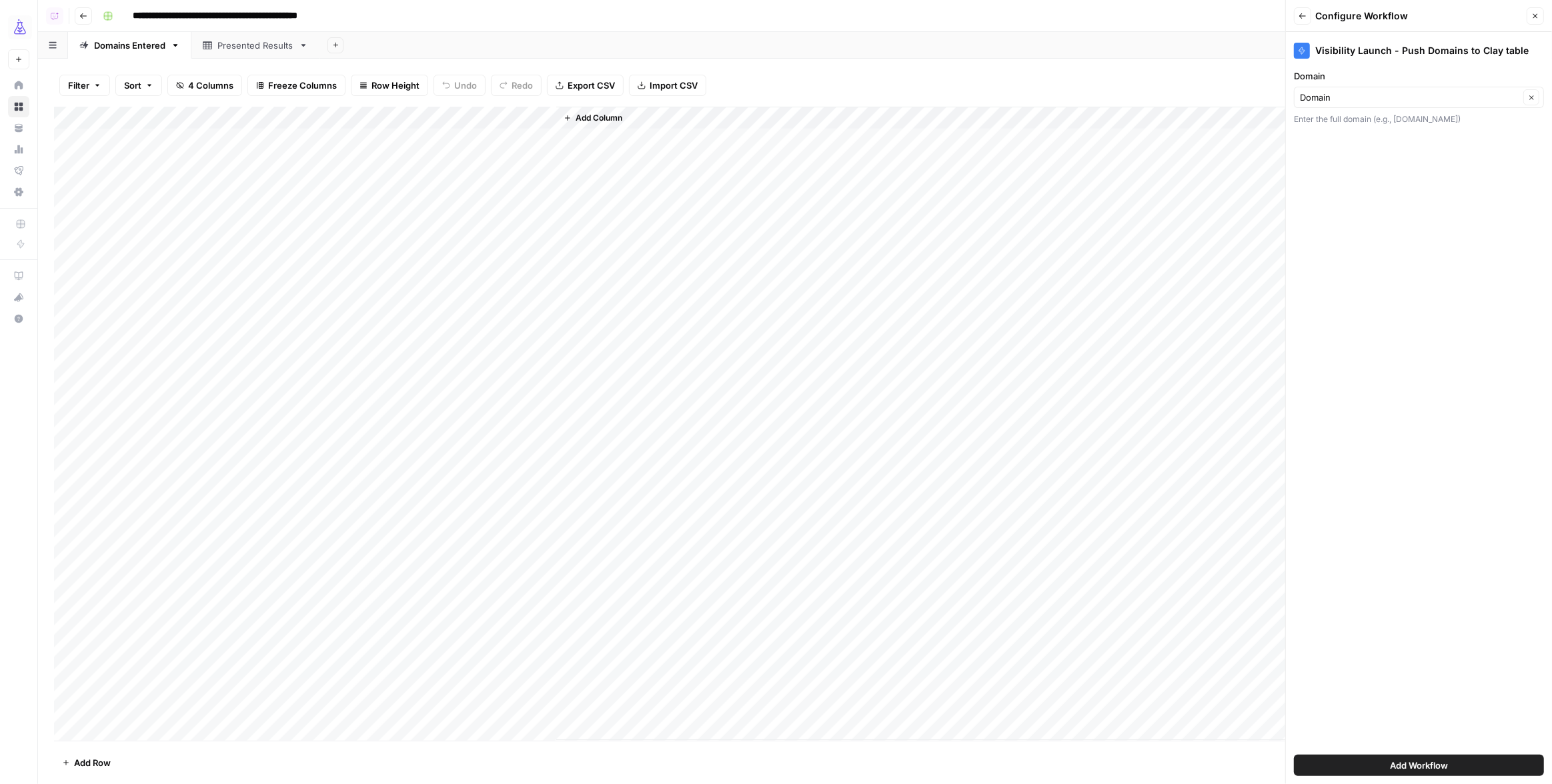
click at [1441, 756] on button "Add Workflow" at bounding box center [1418, 765] width 250 height 21
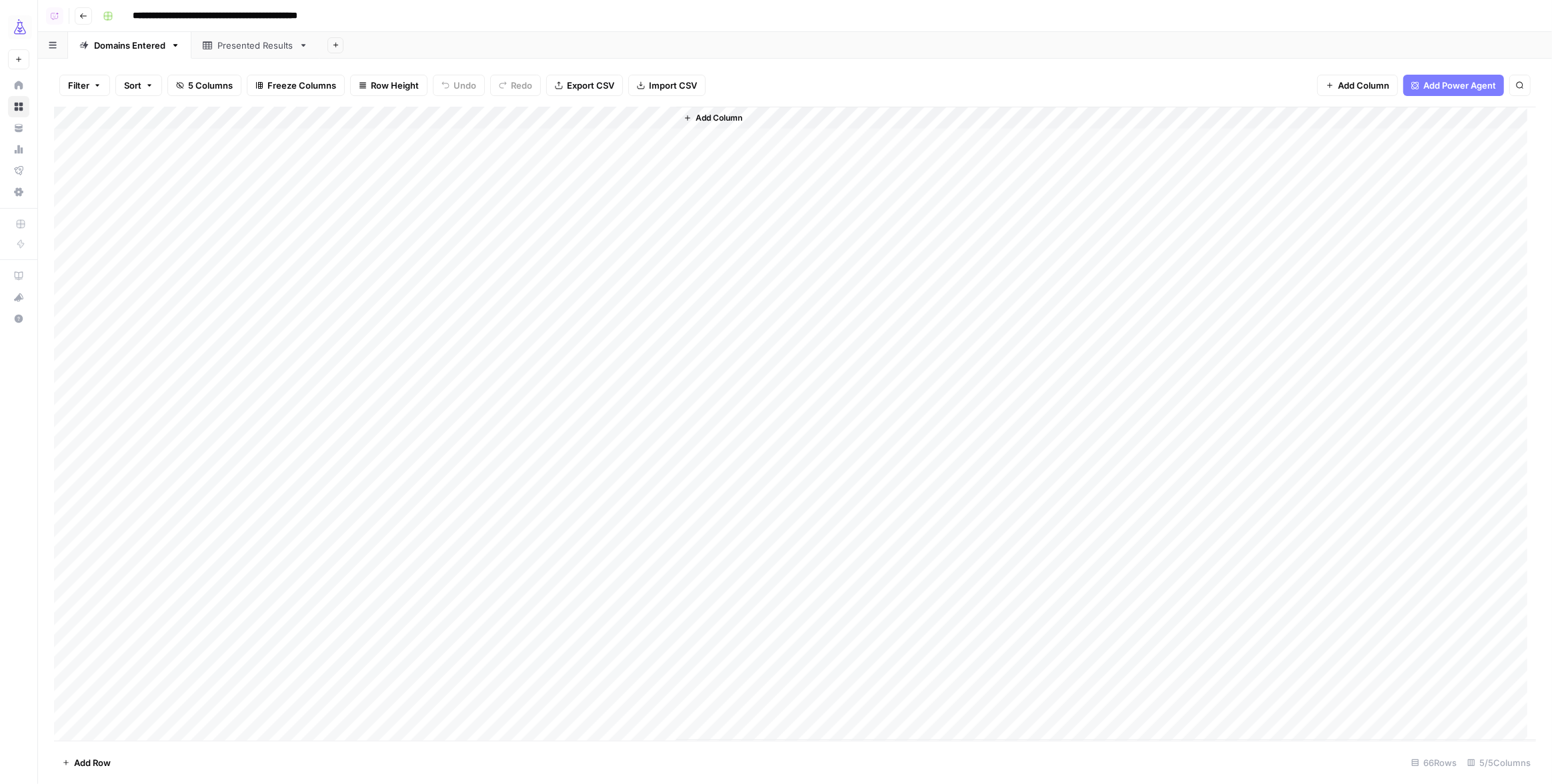
click at [599, 117] on div "Add Column" at bounding box center [795, 424] width 1482 height 634
type input "Visibility Launch - Push Domains to Clay table"
click at [604, 231] on span "Configure Inputs" at bounding box center [640, 230] width 117 height 13
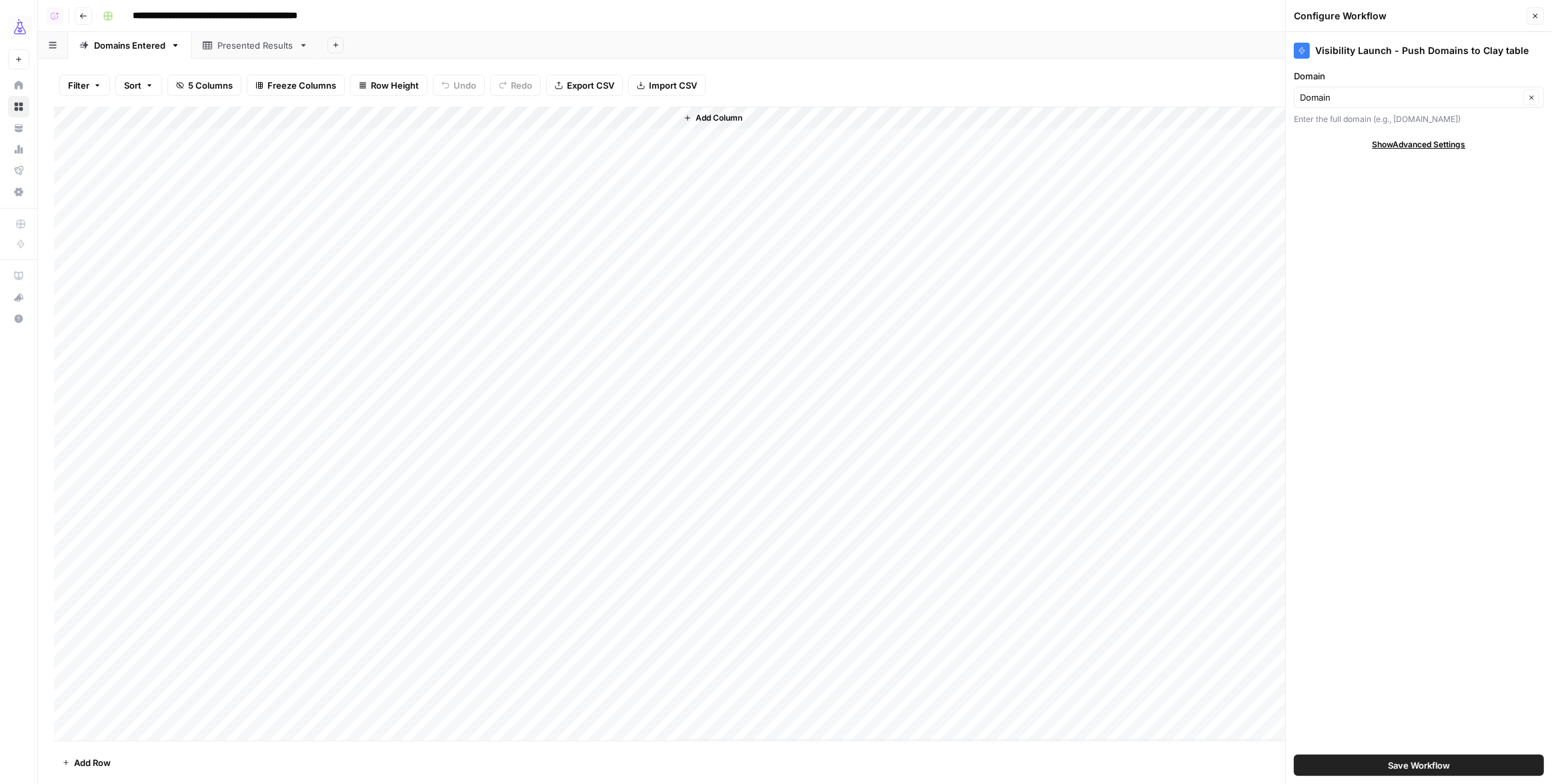
click at [1440, 227] on div "Visibility Launch - Push Domains to Clay table Domain Domain Clear Enter the fu…" at bounding box center [1418, 408] width 266 height 752
click at [1540, 18] on button "Close" at bounding box center [1535, 16] width 17 height 17
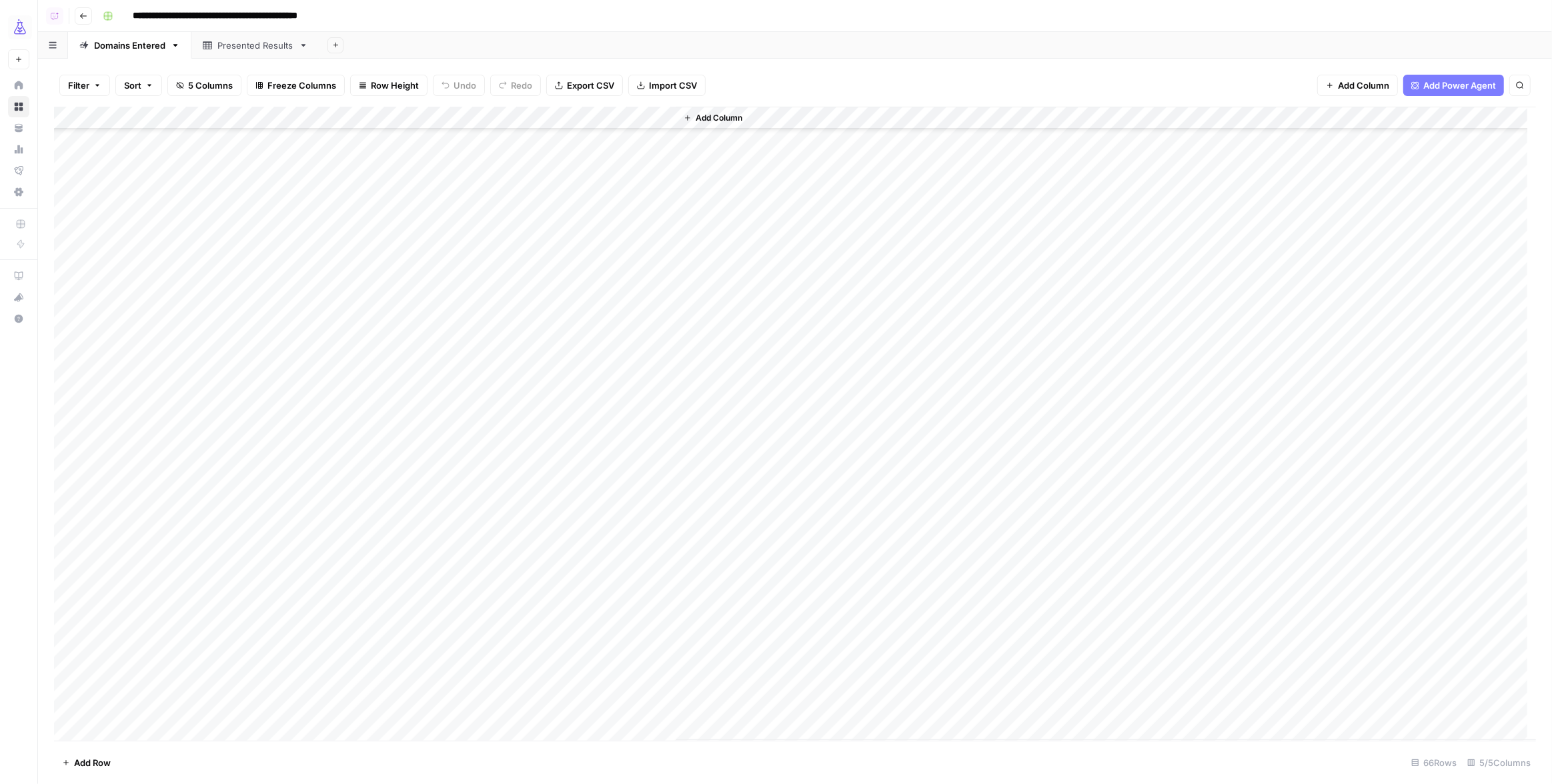
scroll to position [434, 0]
drag, startPoint x: 150, startPoint y: 431, endPoint x: 103, endPoint y: 426, distance: 47.3
click at [103, 426] on div "Add Column" at bounding box center [795, 424] width 1482 height 634
click at [613, 519] on div "Add Column" at bounding box center [795, 424] width 1482 height 634
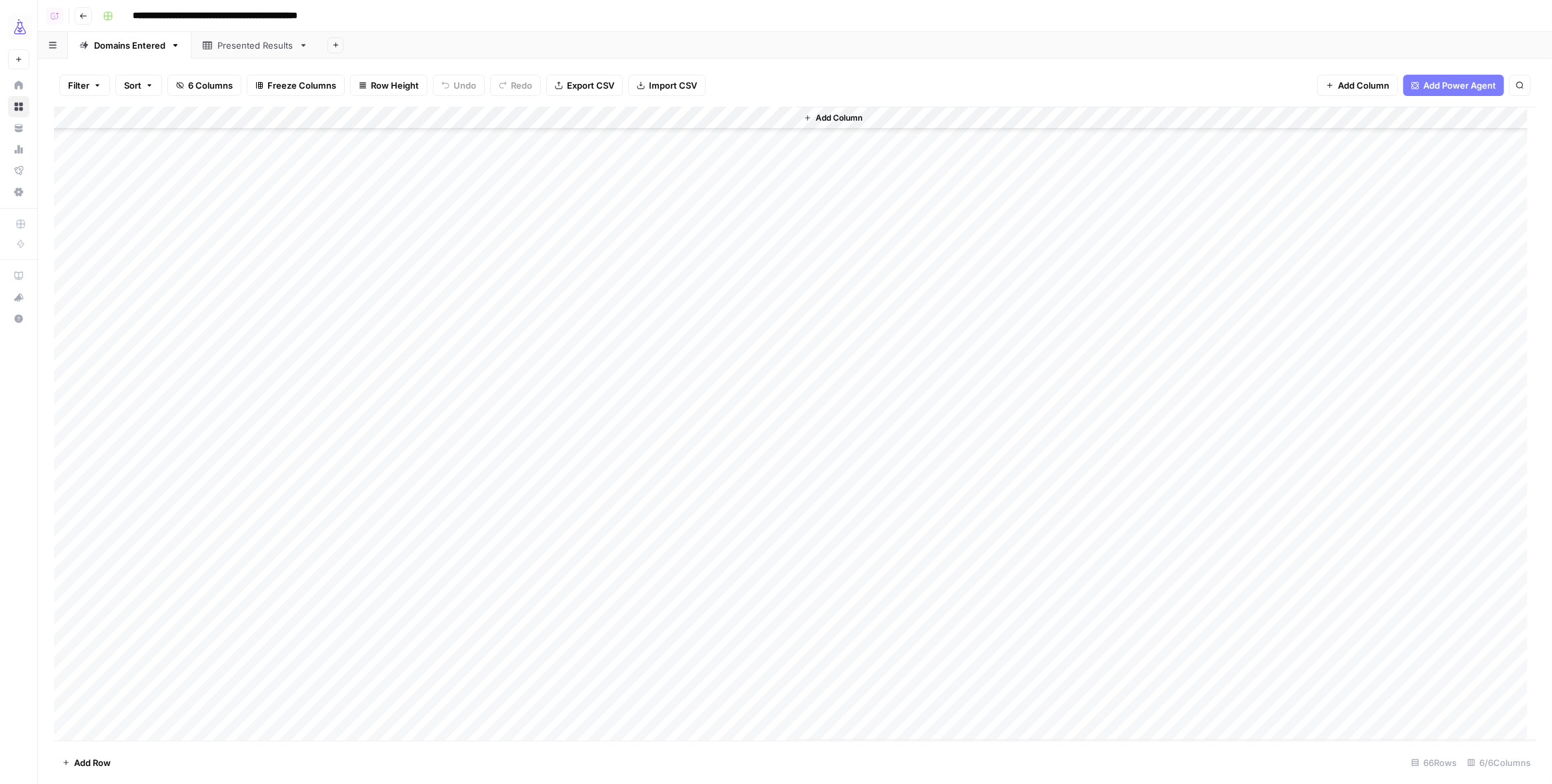
drag, startPoint x: 155, startPoint y: 484, endPoint x: 122, endPoint y: 485, distance: 33.0
click at [122, 485] on div "Add Column" at bounding box center [795, 424] width 1482 height 634
click at [609, 481] on div "Add Column" at bounding box center [795, 424] width 1482 height 634
click at [612, 507] on div "Add Column" at bounding box center [795, 424] width 1482 height 634
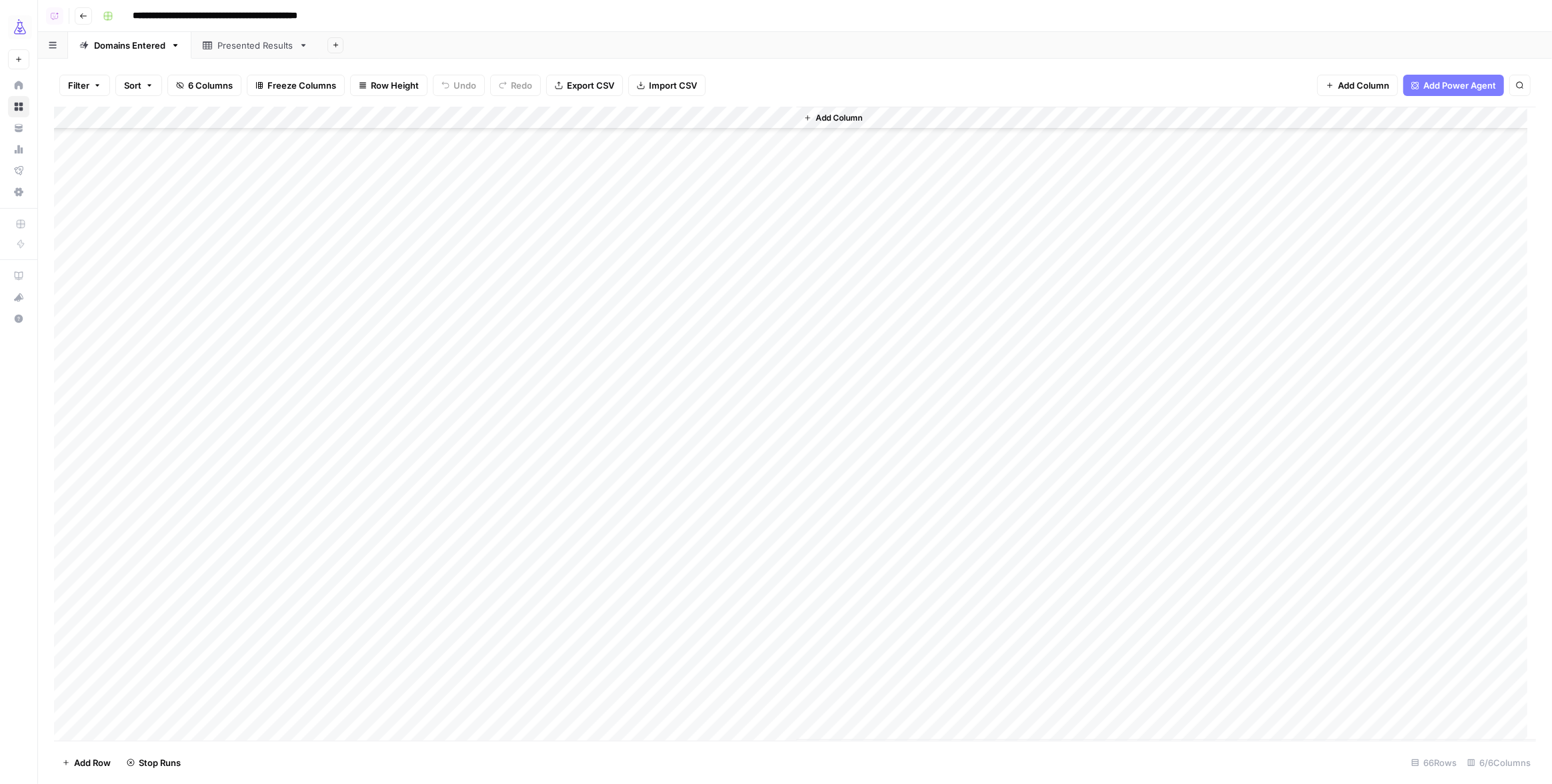
click at [613, 496] on div "Add Column" at bounding box center [795, 424] width 1482 height 634
click at [612, 485] on div "Add Column" at bounding box center [795, 424] width 1482 height 634
click at [615, 511] on div "Add Column" at bounding box center [795, 424] width 1482 height 634
click at [615, 532] on div "Add Column" at bounding box center [795, 424] width 1482 height 634
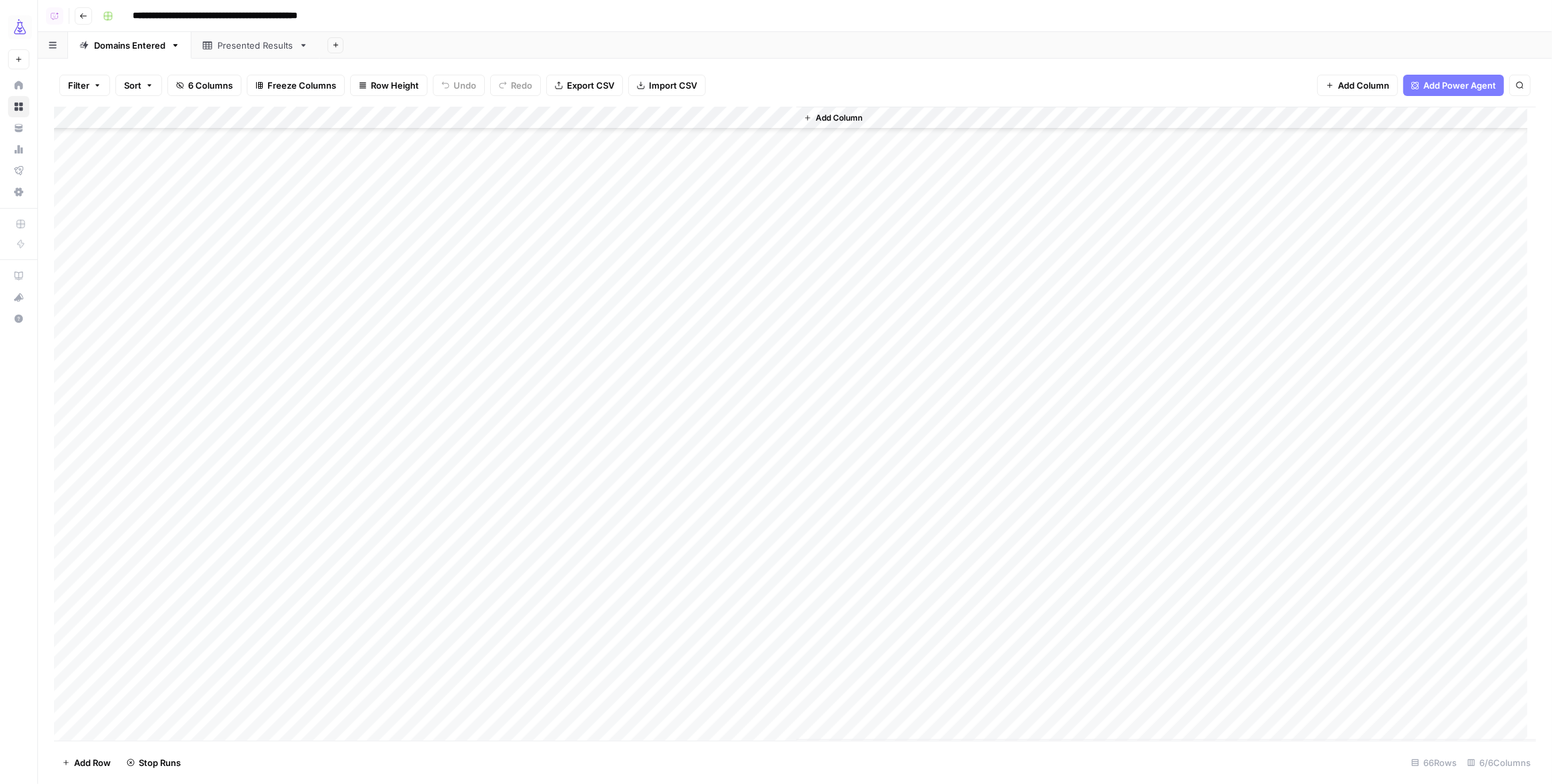
click at [615, 555] on div "Add Column" at bounding box center [795, 424] width 1482 height 634
click at [615, 593] on div "Add Column" at bounding box center [795, 424] width 1482 height 634
click at [279, 14] on input "**********" at bounding box center [247, 15] width 242 height 21
drag, startPoint x: 265, startPoint y: 14, endPoint x: 379, endPoint y: 15, distance: 114.0
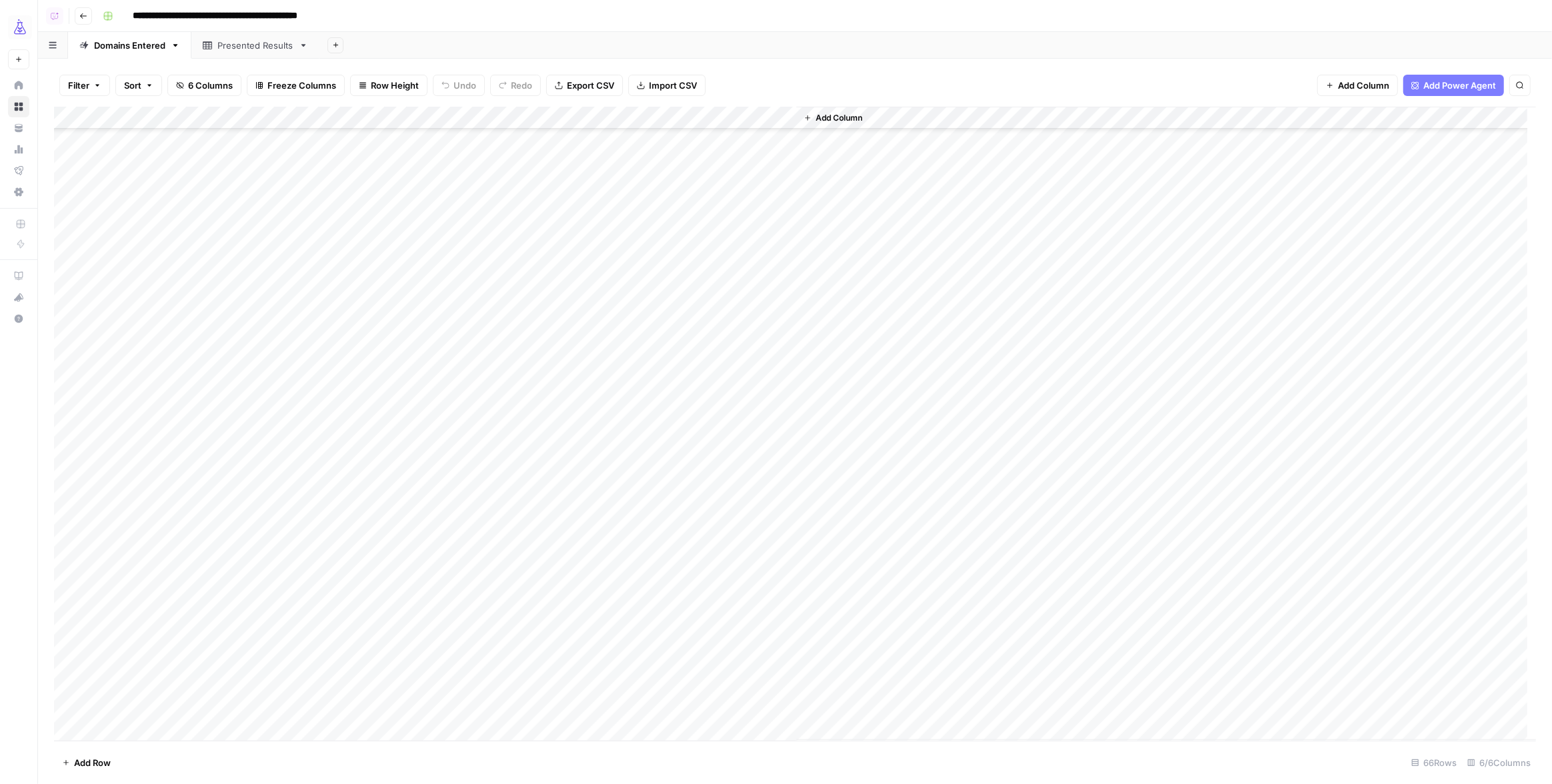
click at [379, 15] on div "**********" at bounding box center [818, 15] width 1442 height 21
click at [205, 15] on input "**********" at bounding box center [247, 15] width 242 height 21
drag, startPoint x: 182, startPoint y: 13, endPoint x: 393, endPoint y: 15, distance: 211.0
click at [393, 15] on div "**********" at bounding box center [818, 15] width 1442 height 21
click at [237, 54] on link "Presented Results" at bounding box center [255, 45] width 128 height 27
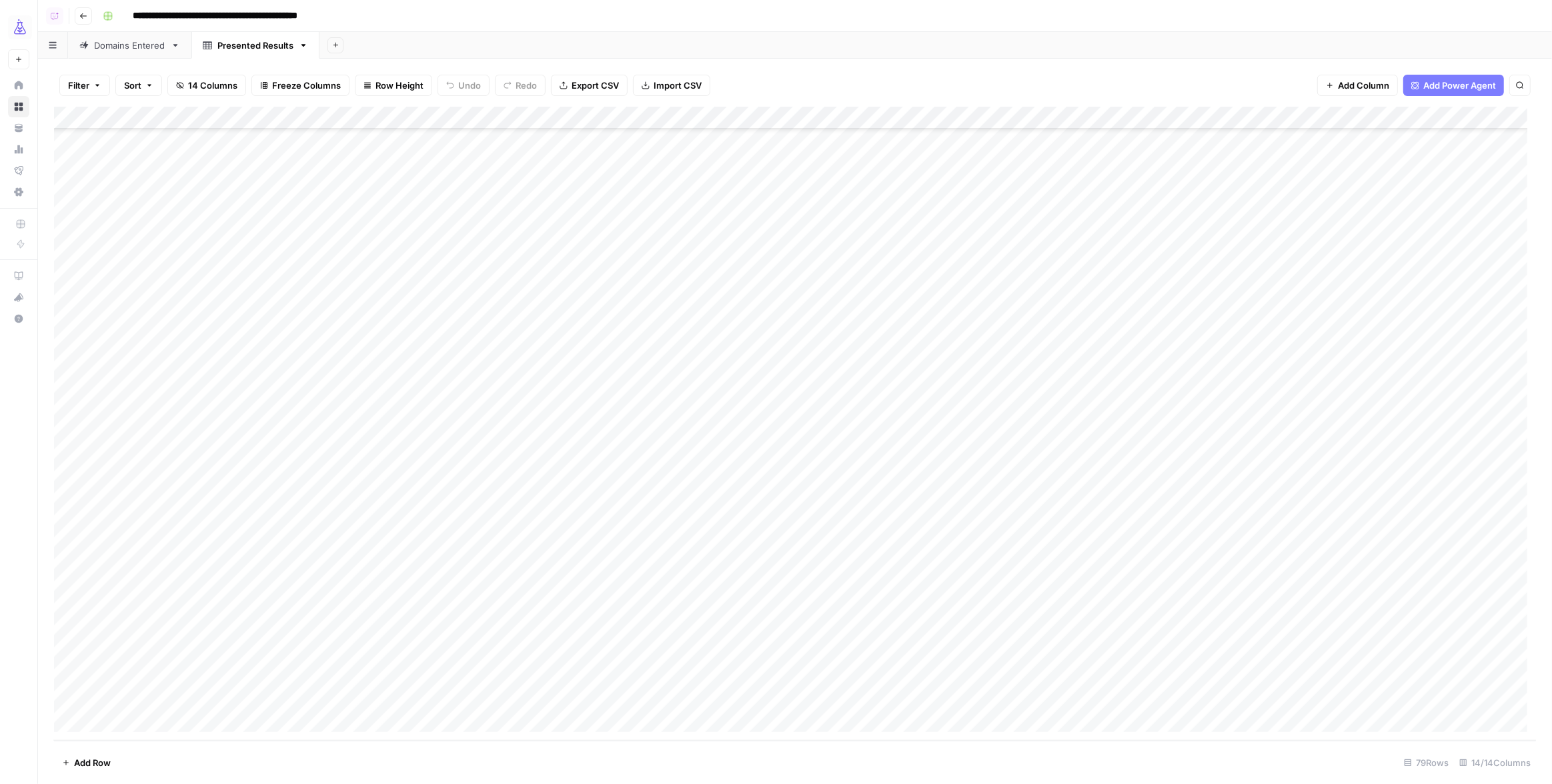
scroll to position [1210, 303]
click at [134, 37] on link "Domains Entered" at bounding box center [130, 45] width 123 height 27
click at [625, 120] on div "Add Column" at bounding box center [795, 424] width 1482 height 634
click at [361, 117] on div "Add Column" at bounding box center [795, 424] width 1482 height 634
click at [371, 244] on span "Edit Workflow" at bounding box center [400, 249] width 117 height 13
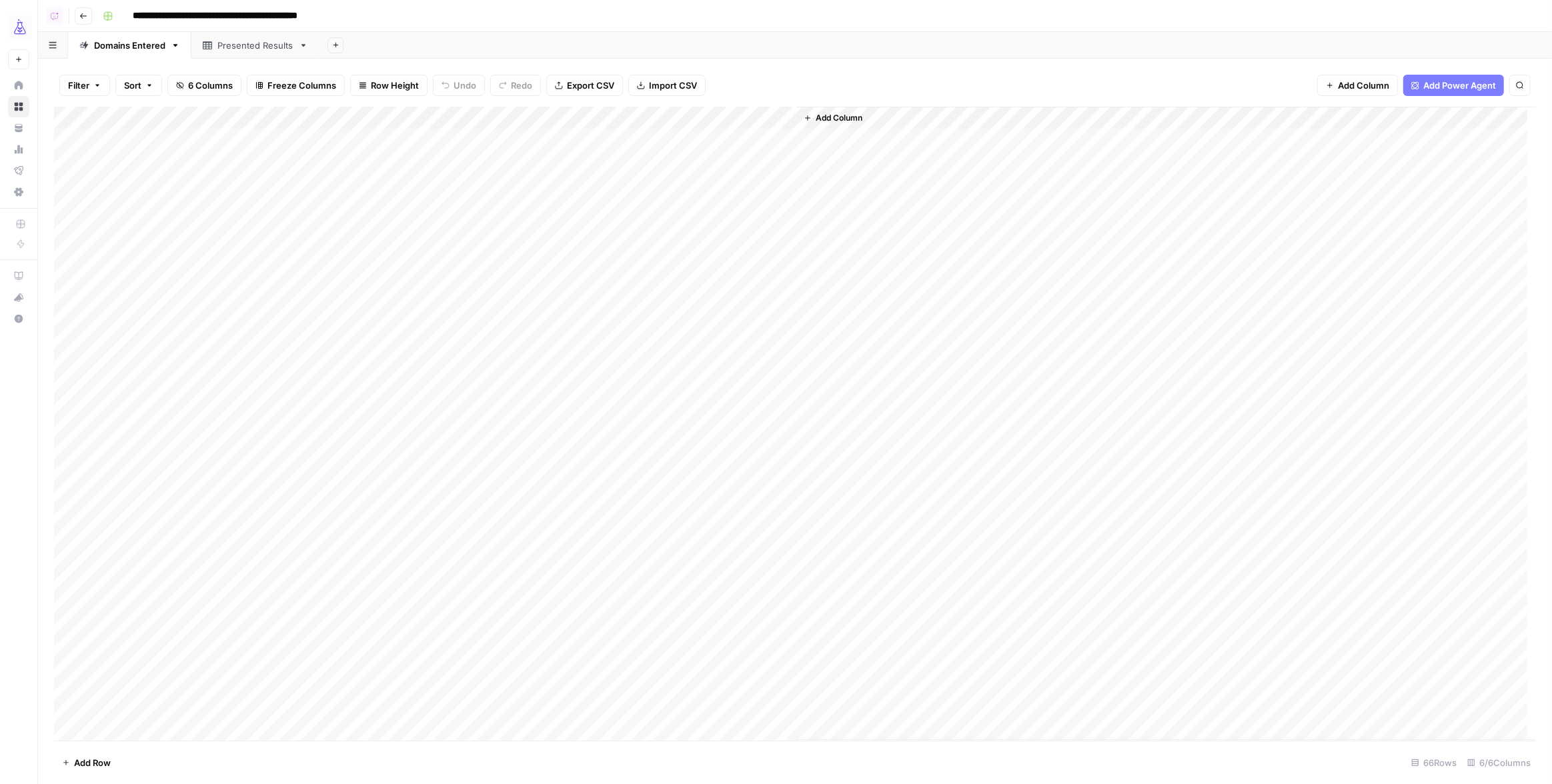
click at [617, 114] on div "Add Column" at bounding box center [795, 424] width 1482 height 634
click at [609, 250] on span "Edit Workflow" at bounding box center [640, 249] width 117 height 13
click at [218, 49] on div "Presented Results" at bounding box center [255, 45] width 76 height 13
drag, startPoint x: 556, startPoint y: 115, endPoint x: 620, endPoint y: 114, distance: 64.0
click at [620, 114] on div "Add Column" at bounding box center [795, 424] width 1482 height 634
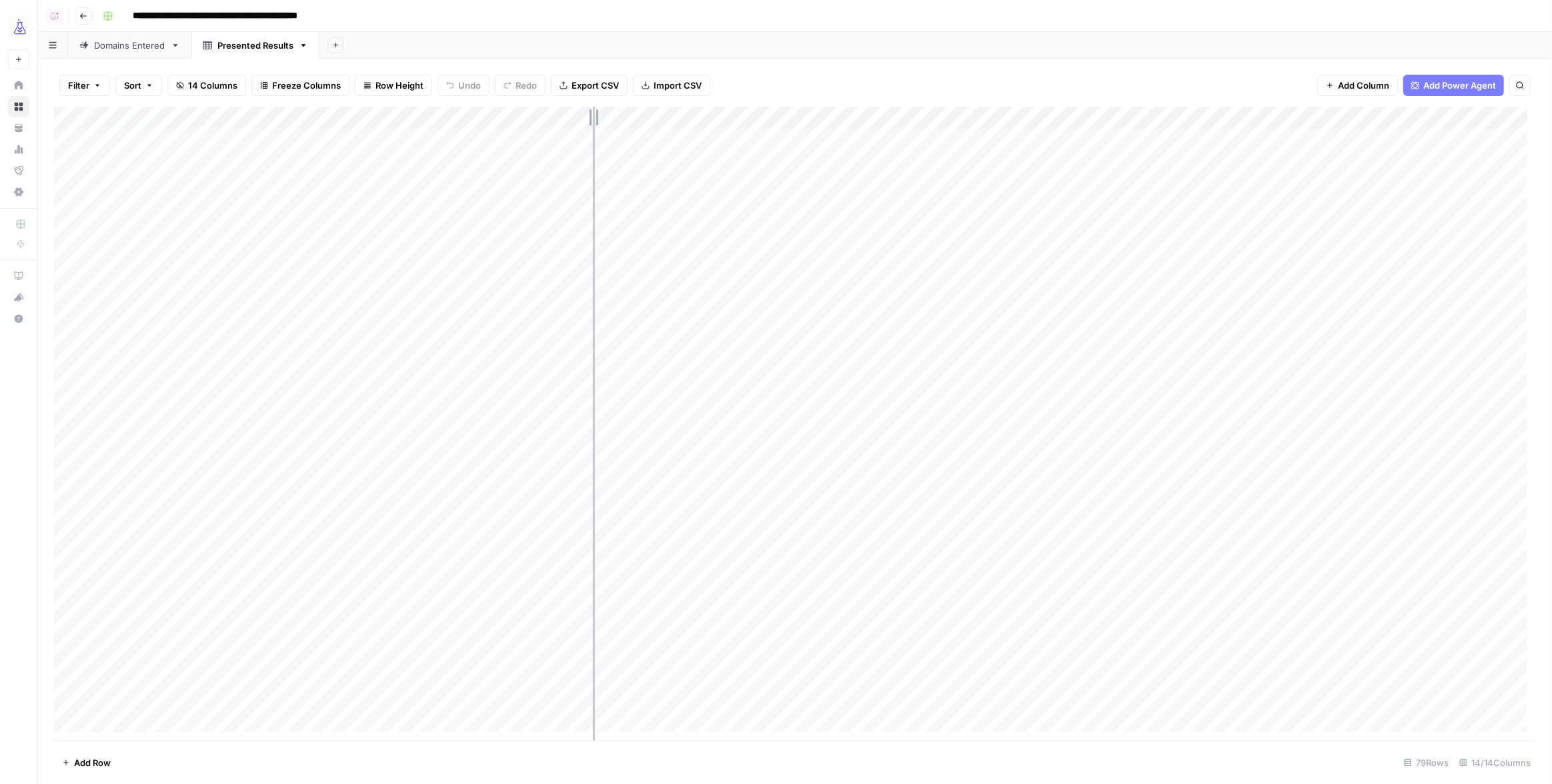
drag, startPoint x: 619, startPoint y: 114, endPoint x: 593, endPoint y: 115, distance: 26.0
click at [593, 115] on div "Add Column" at bounding box center [795, 424] width 1482 height 634
click at [1484, 117] on span "Add Column" at bounding box center [1506, 117] width 46 height 12
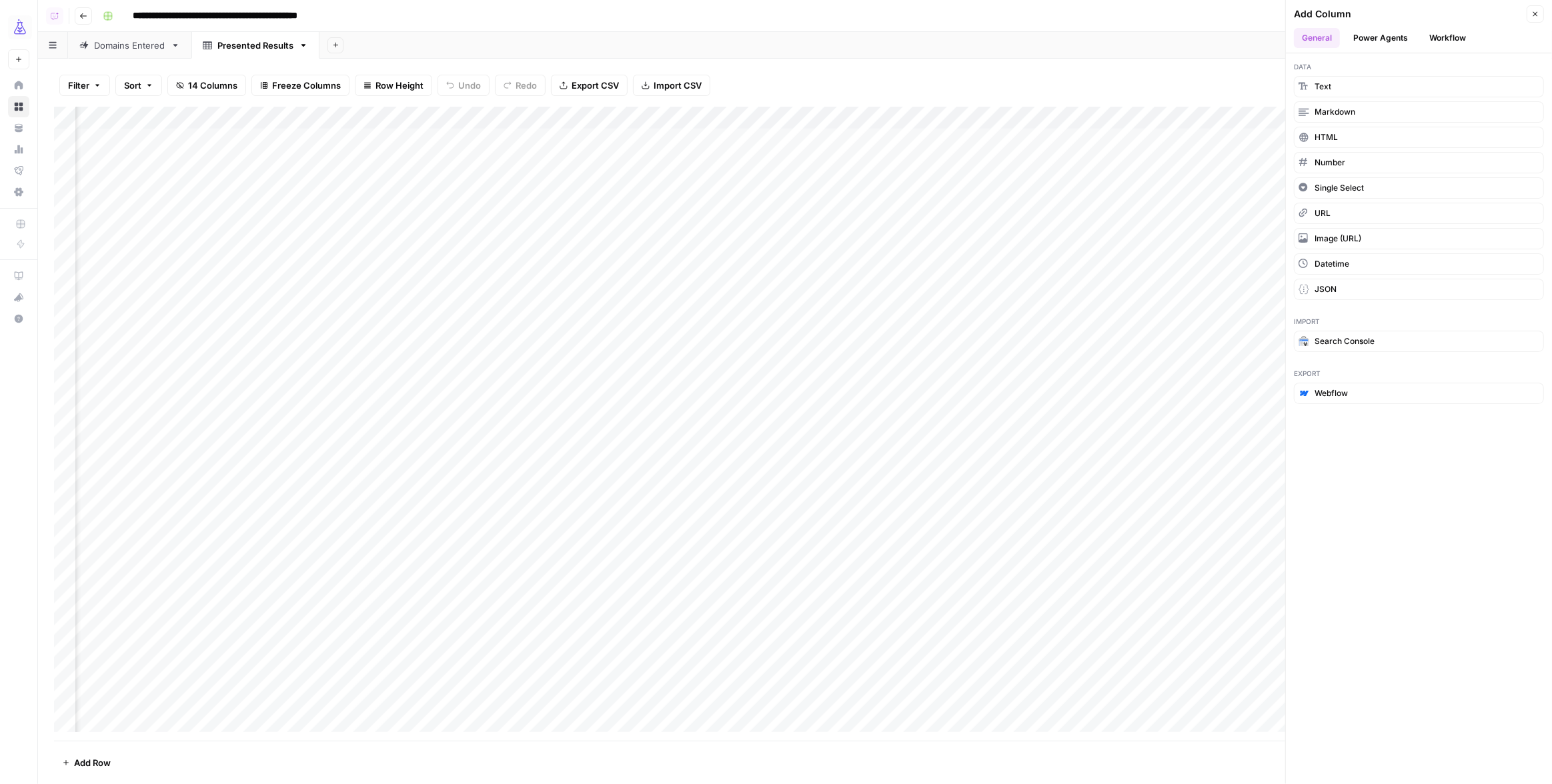
click at [1461, 37] on button "Workflow" at bounding box center [1448, 38] width 53 height 20
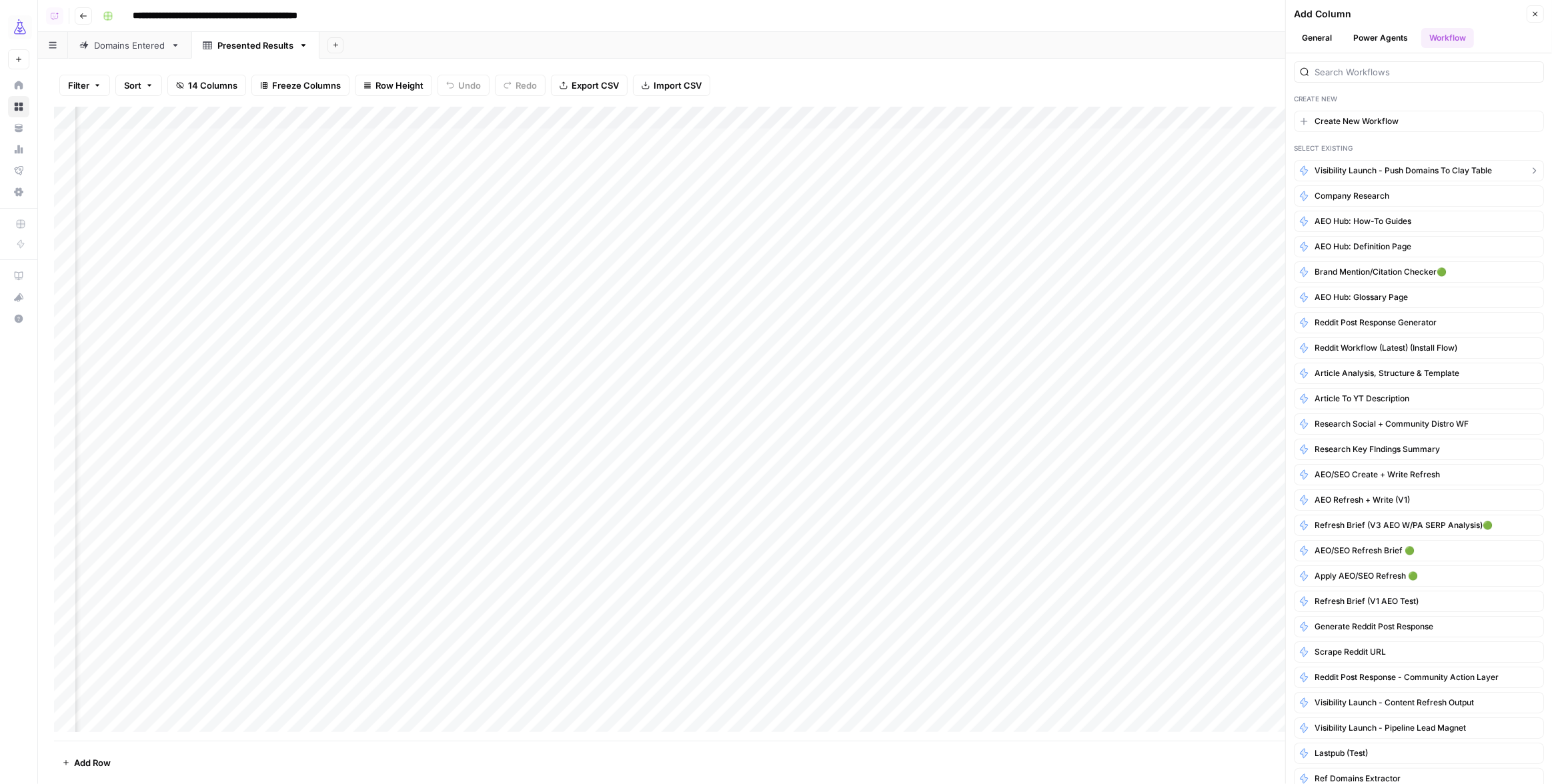
click at [1408, 167] on span "Visibility Launch - Push Domains to Clay table" at bounding box center [1403, 170] width 178 height 12
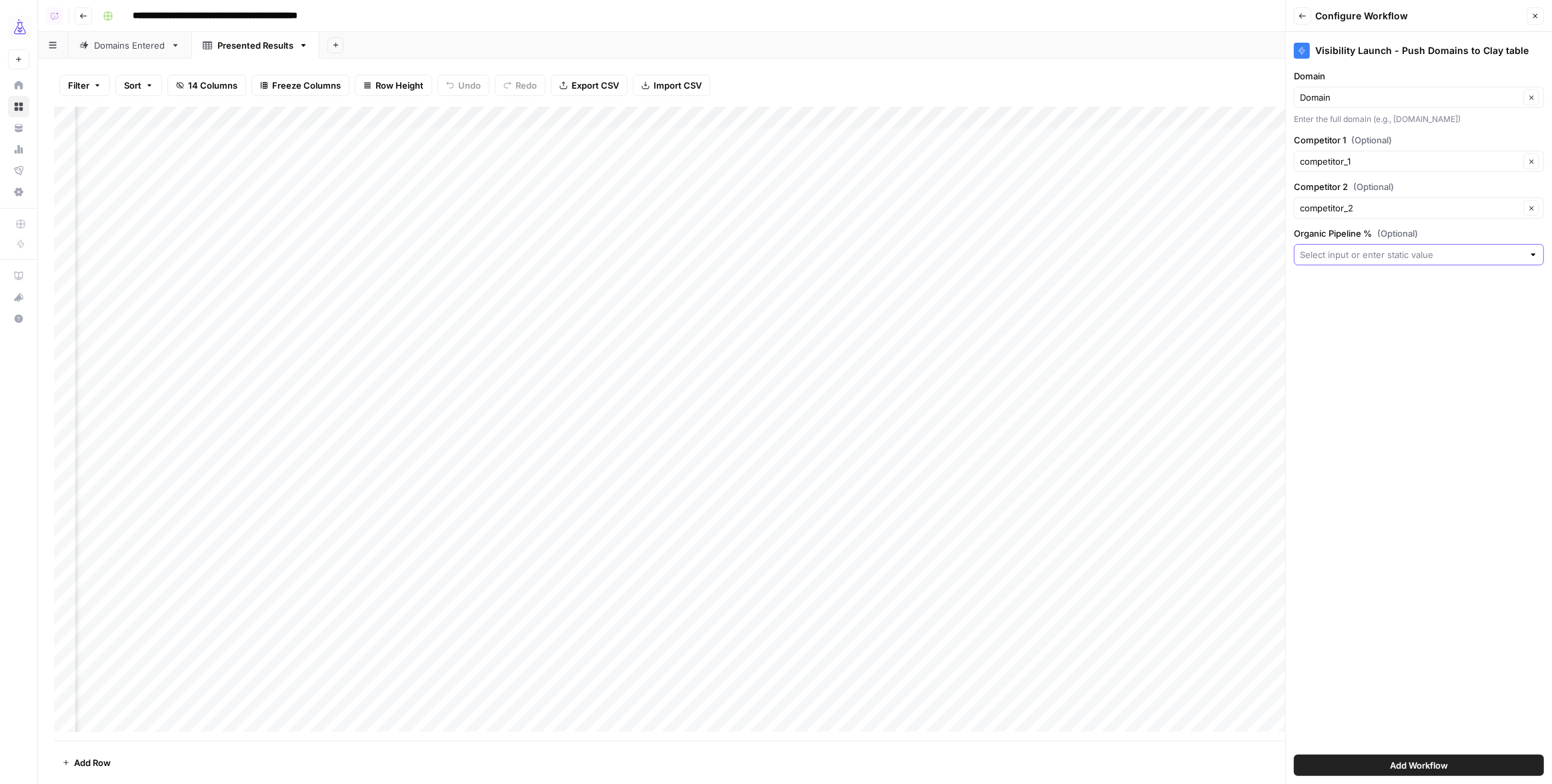
click at [1367, 259] on input "Organic Pipeline % (Optional)" at bounding box center [1412, 255] width 223 height 13
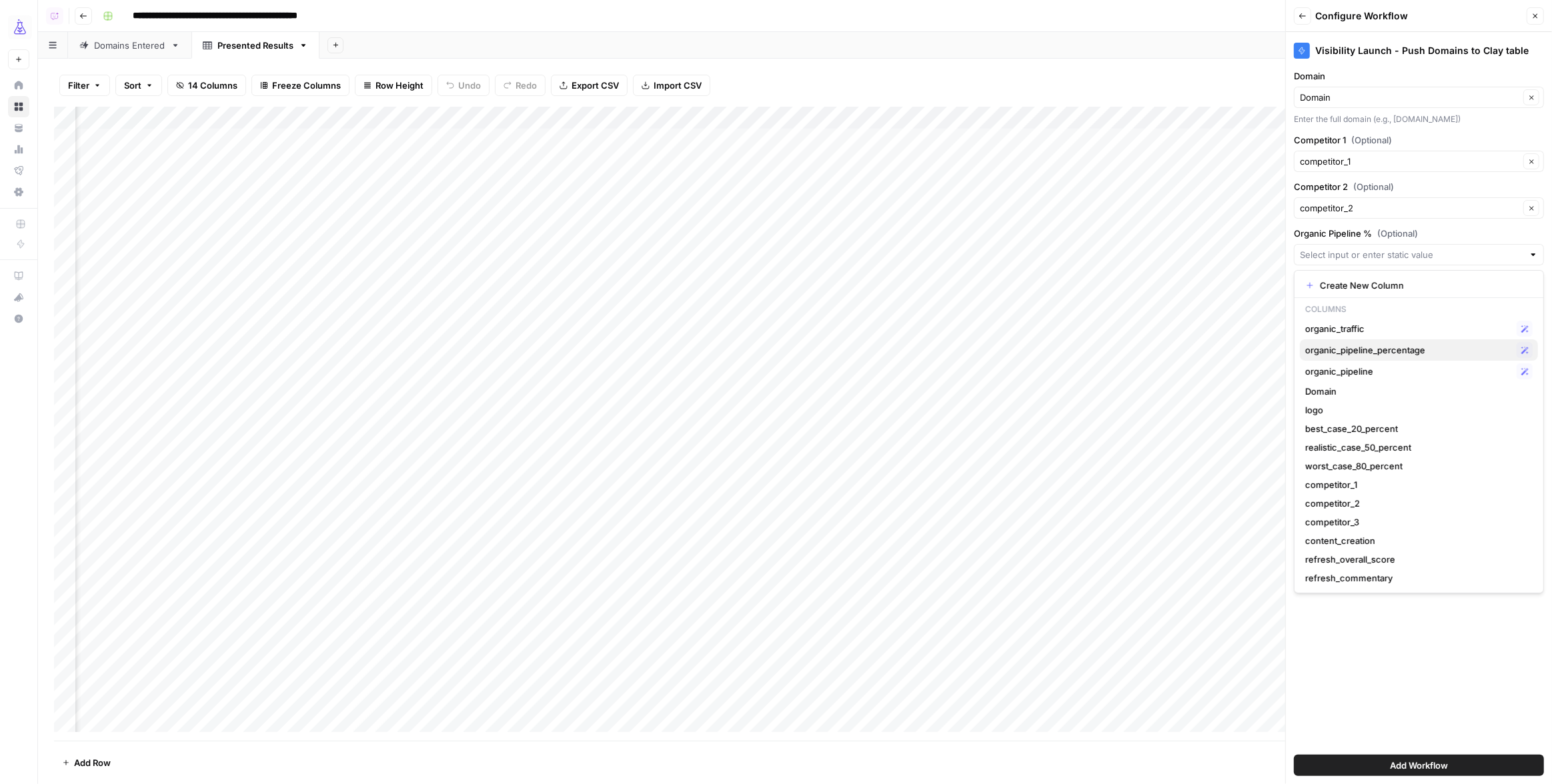
click at [1374, 351] on span "organic_pipeline_percentage" at bounding box center [1408, 350] width 206 height 13
type input "organic_pipeline_percentage"
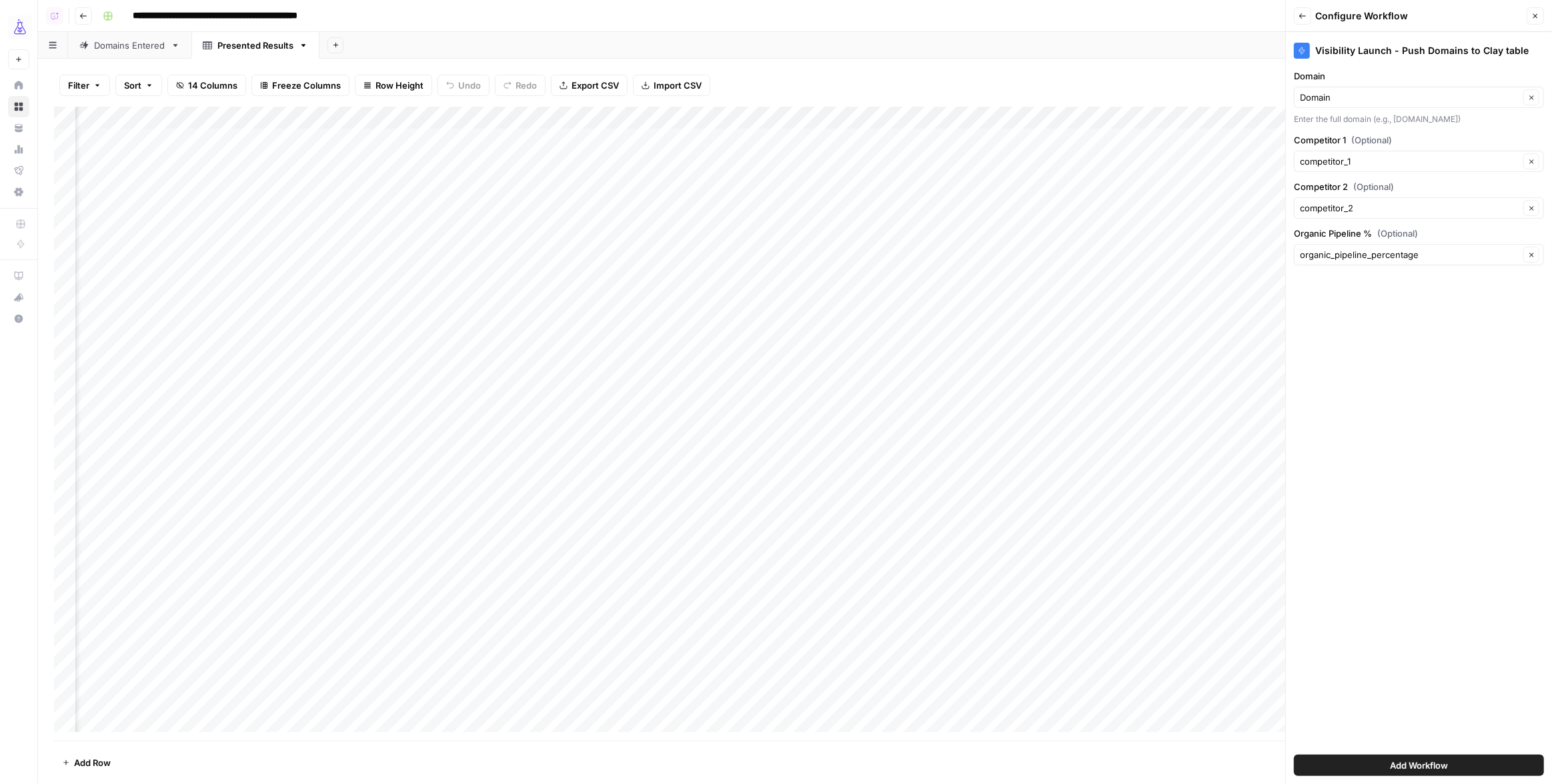
click at [1374, 351] on div "Visibility Launch - Push Domains to Clay table Domain Domain Clear Enter the fu…" at bounding box center [1418, 408] width 266 height 752
click at [1392, 759] on span "Add Workflow" at bounding box center [1419, 765] width 58 height 13
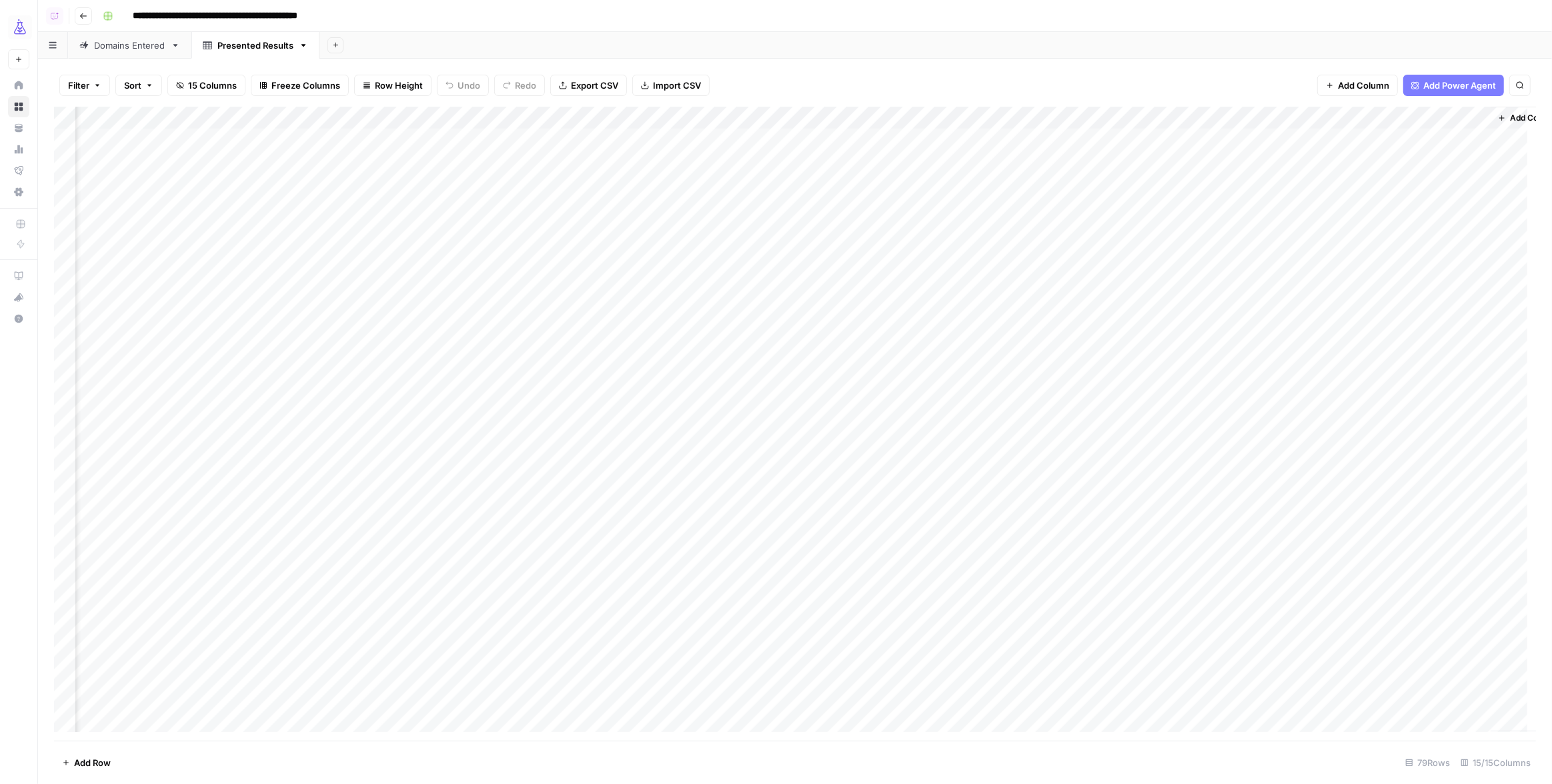
scroll to position [0, 461]
drag, startPoint x: 1375, startPoint y: 117, endPoint x: 279, endPoint y: 122, distance: 1096.0
click at [279, 122] on div "Add Column" at bounding box center [795, 424] width 1482 height 634
click at [723, 319] on div "Add Column" at bounding box center [795, 424] width 1482 height 634
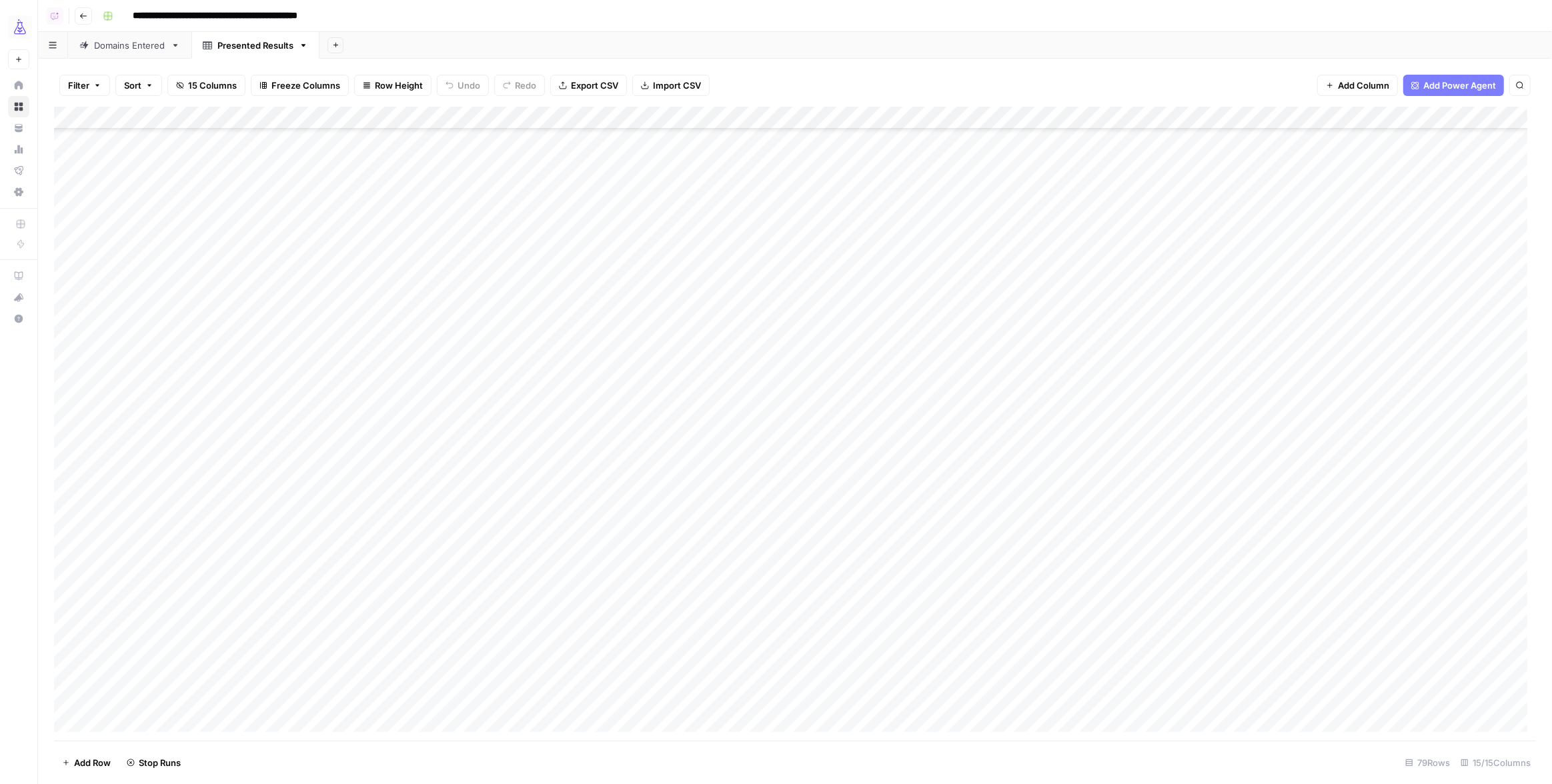
scroll to position [1120, 0]
click at [773, 311] on div "Add Column" at bounding box center [795, 424] width 1482 height 634
click at [771, 334] on div "Add Column" at bounding box center [795, 424] width 1482 height 634
click at [770, 403] on div "Add Column" at bounding box center [795, 424] width 1482 height 634
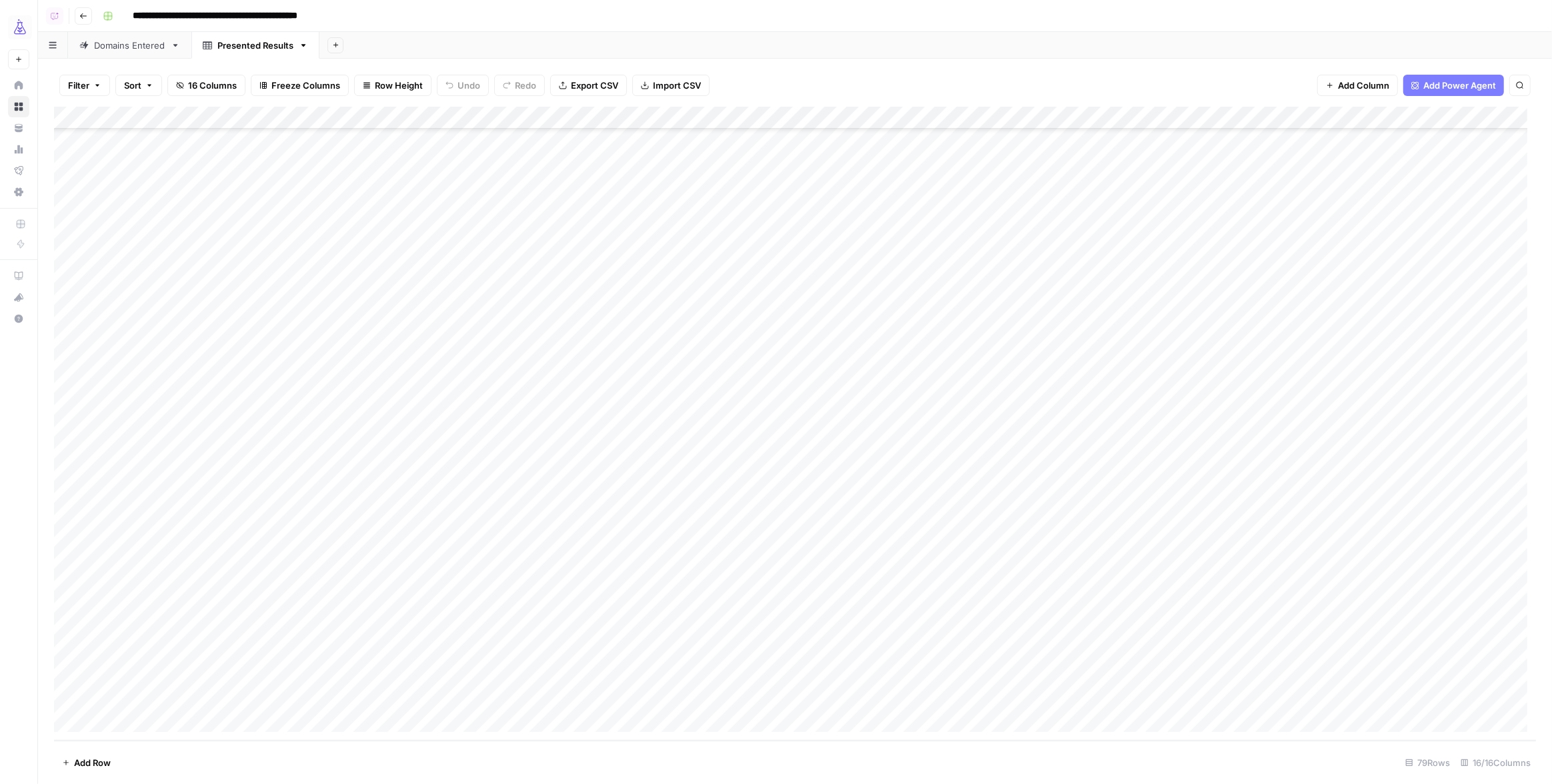
click at [771, 385] on div "Add Column" at bounding box center [795, 424] width 1482 height 634
click at [768, 426] on div "Add Column" at bounding box center [795, 424] width 1482 height 634
click at [769, 450] on div "Add Column" at bounding box center [795, 424] width 1482 height 634
click at [767, 474] on div "Add Column" at bounding box center [795, 424] width 1482 height 634
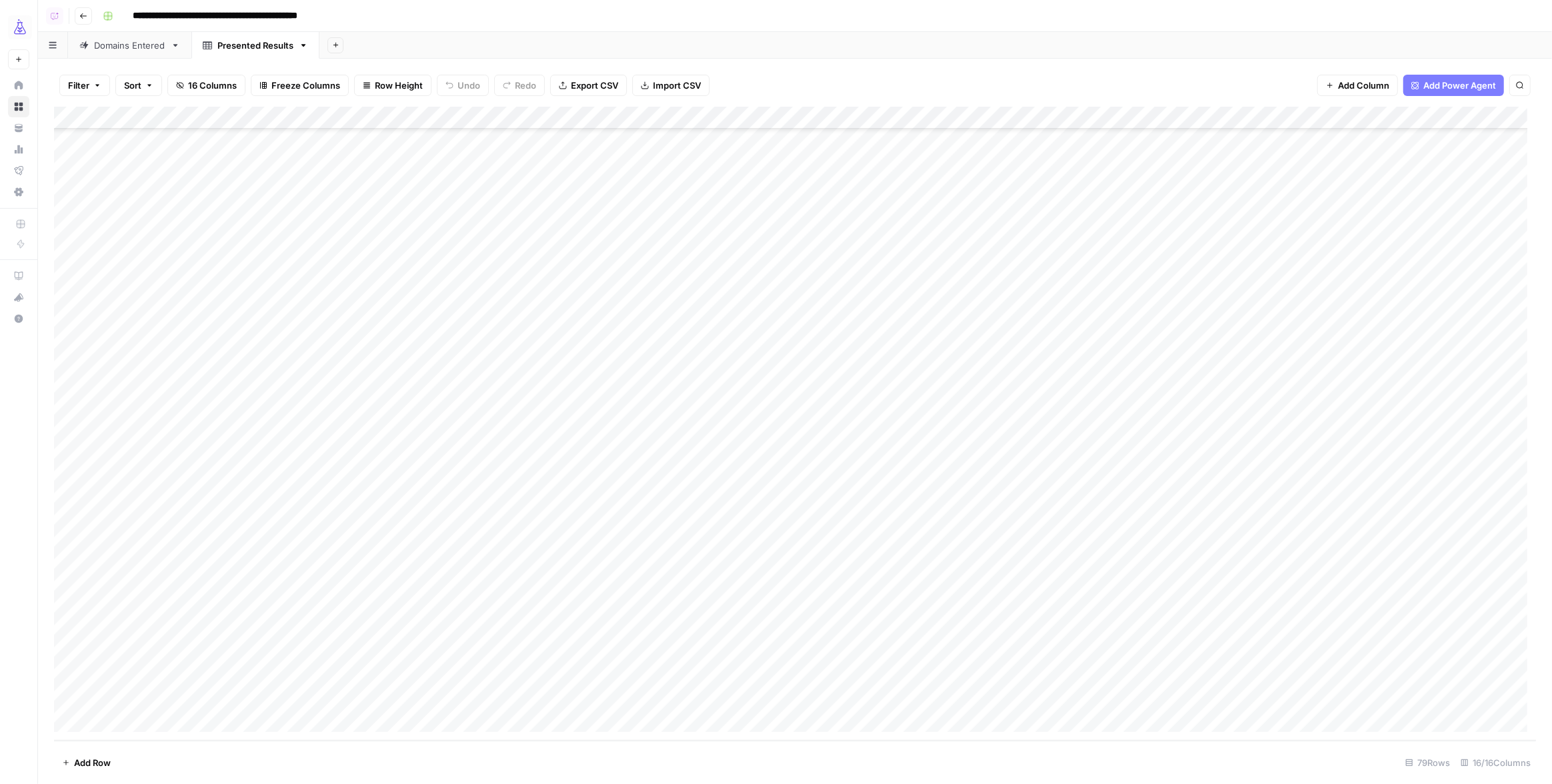
click at [773, 517] on div "Add Column" at bounding box center [795, 424] width 1482 height 634
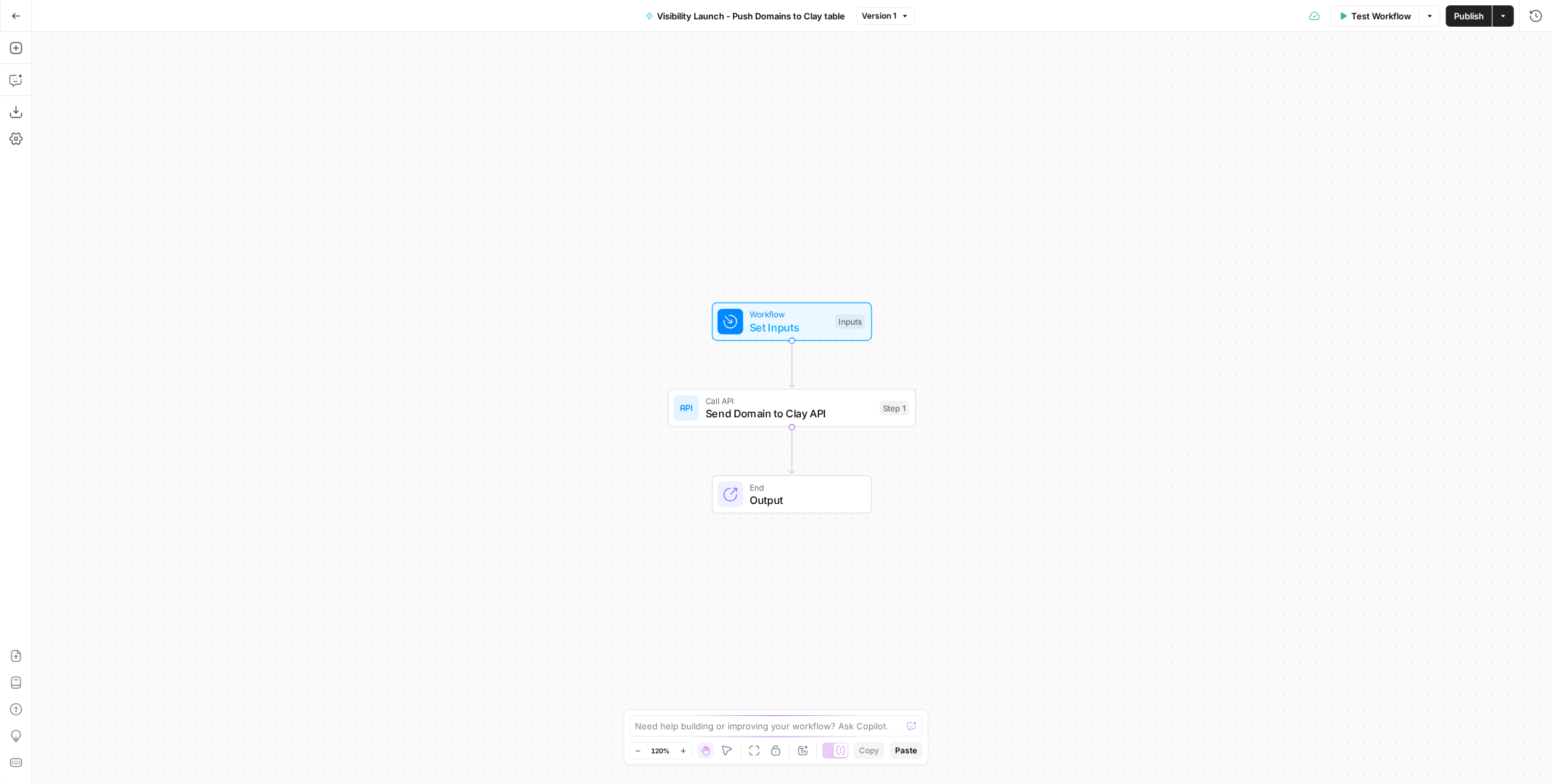
click at [765, 313] on span "Workflow" at bounding box center [789, 314] width 79 height 12
click at [1072, 152] on button "Add Field" at bounding box center [1274, 149] width 489 height 21
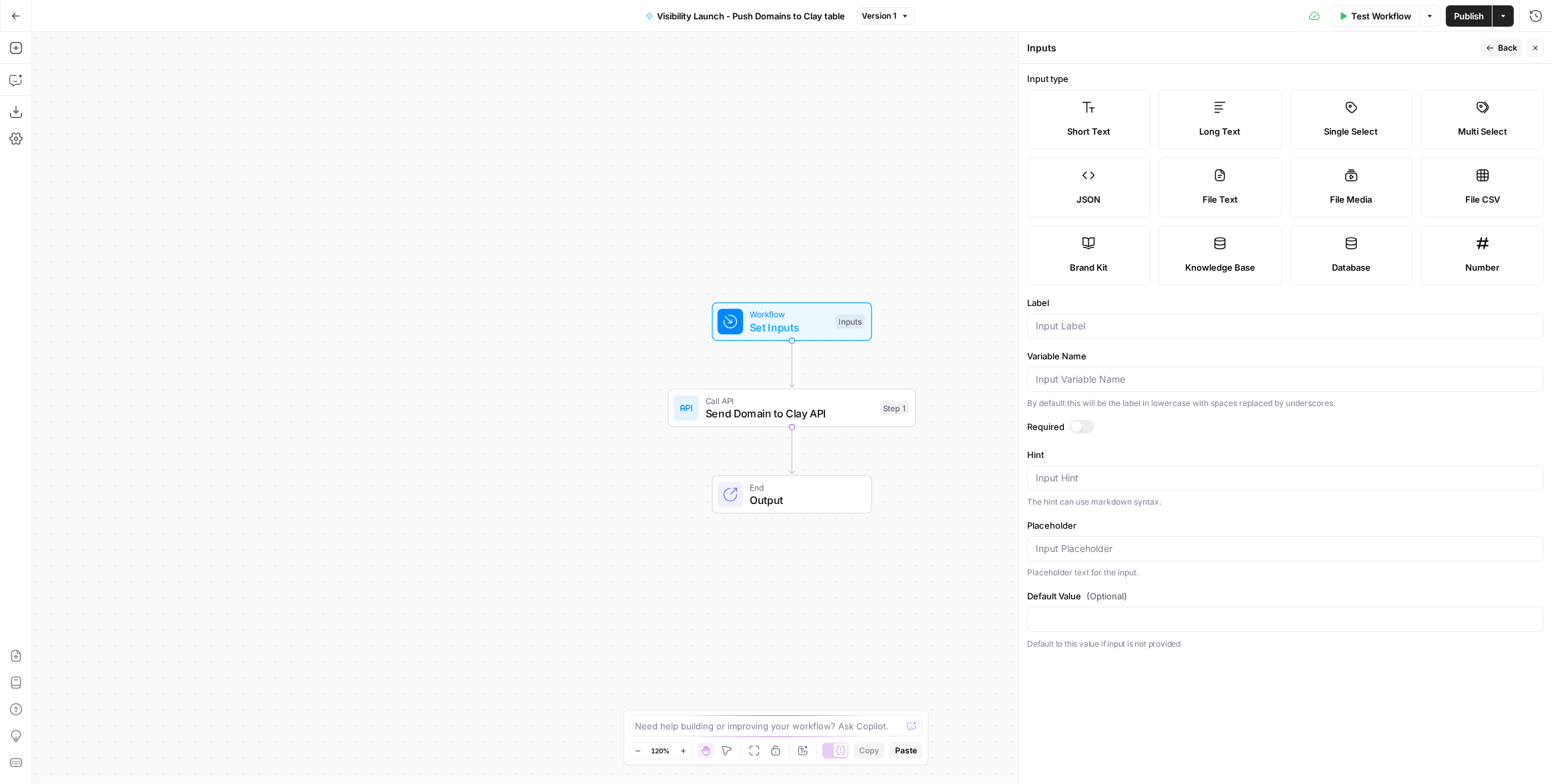
click at [1101, 126] on span "Short Text" at bounding box center [1089, 131] width 44 height 13
click at [1089, 320] on input "Label" at bounding box center [1286, 326] width 500 height 13
type input "Competitor 1"
click at [1497, 49] on div "Publish P" at bounding box center [1469, 44] width 59 height 24
click at [1504, 49] on span "Back" at bounding box center [1508, 48] width 20 height 12
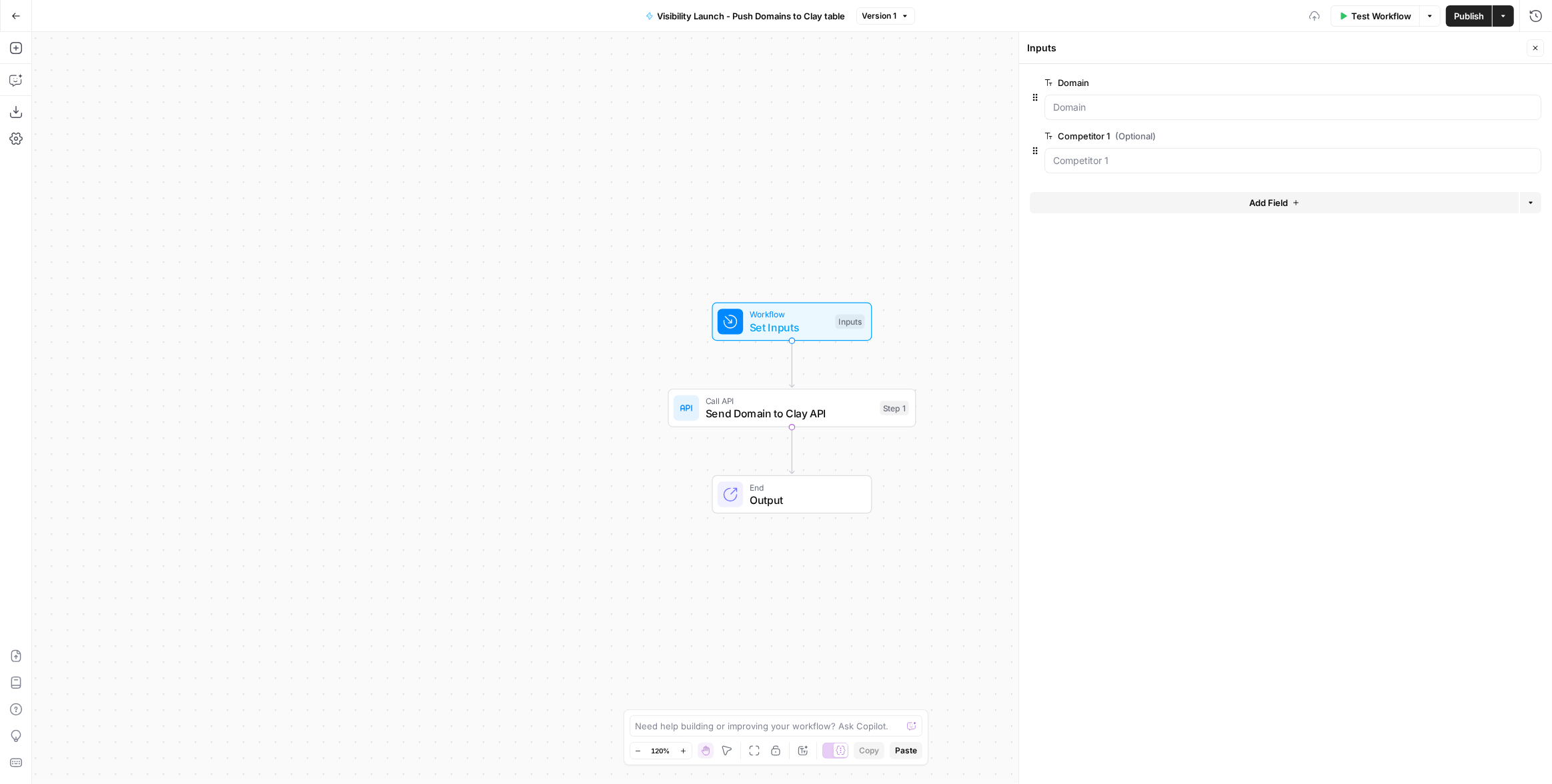
click at [1185, 203] on button "Add Field" at bounding box center [1274, 202] width 489 height 21
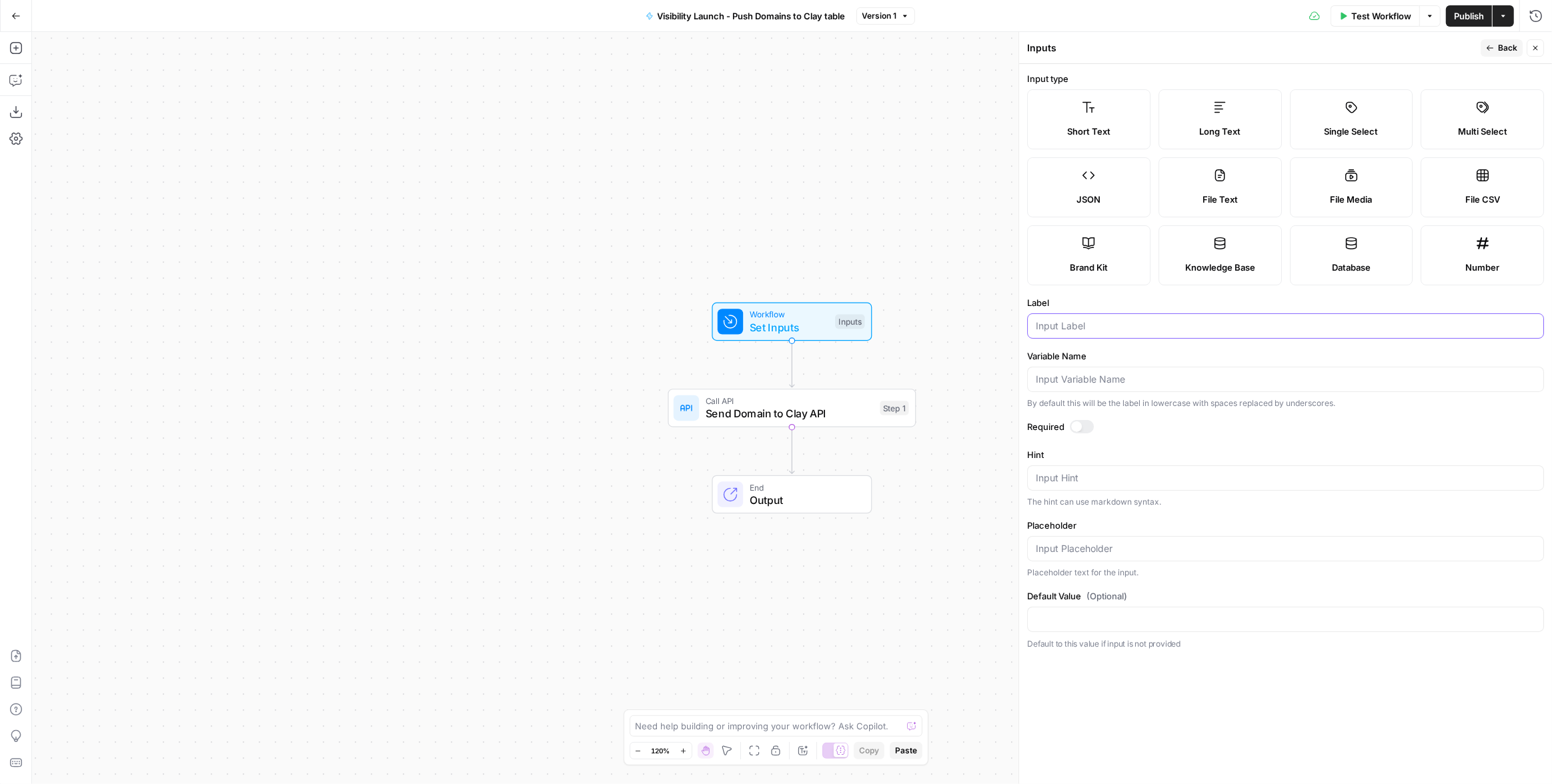
click at [1072, 326] on input "Label" at bounding box center [1286, 326] width 500 height 13
type input "Competitor 2"
click at [1484, 51] on button "Back" at bounding box center [1502, 48] width 42 height 17
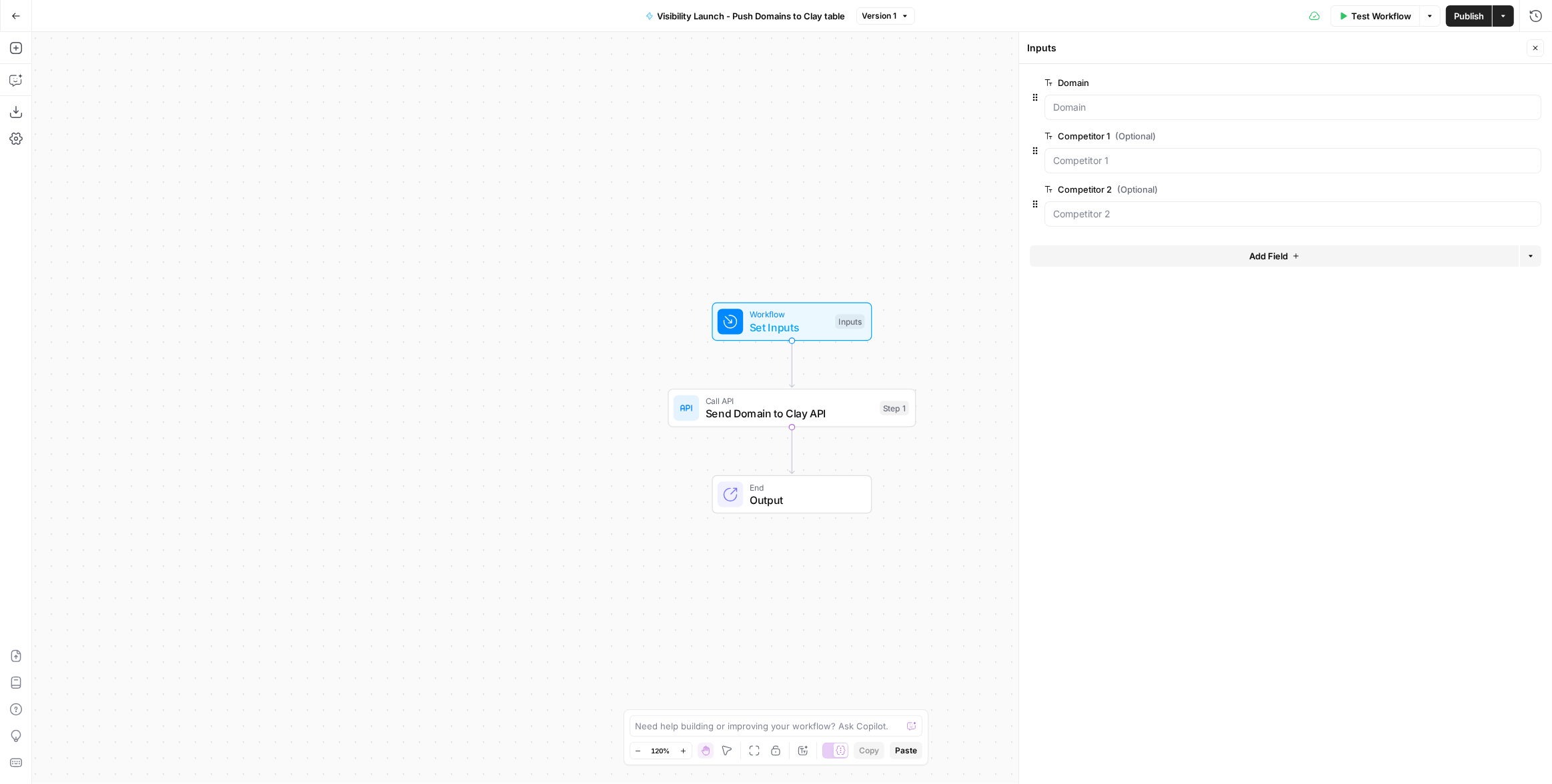
click at [1235, 268] on div "Add Field Options" at bounding box center [1285, 261] width 512 height 32
click at [1235, 263] on button "Add Field" at bounding box center [1274, 255] width 489 height 21
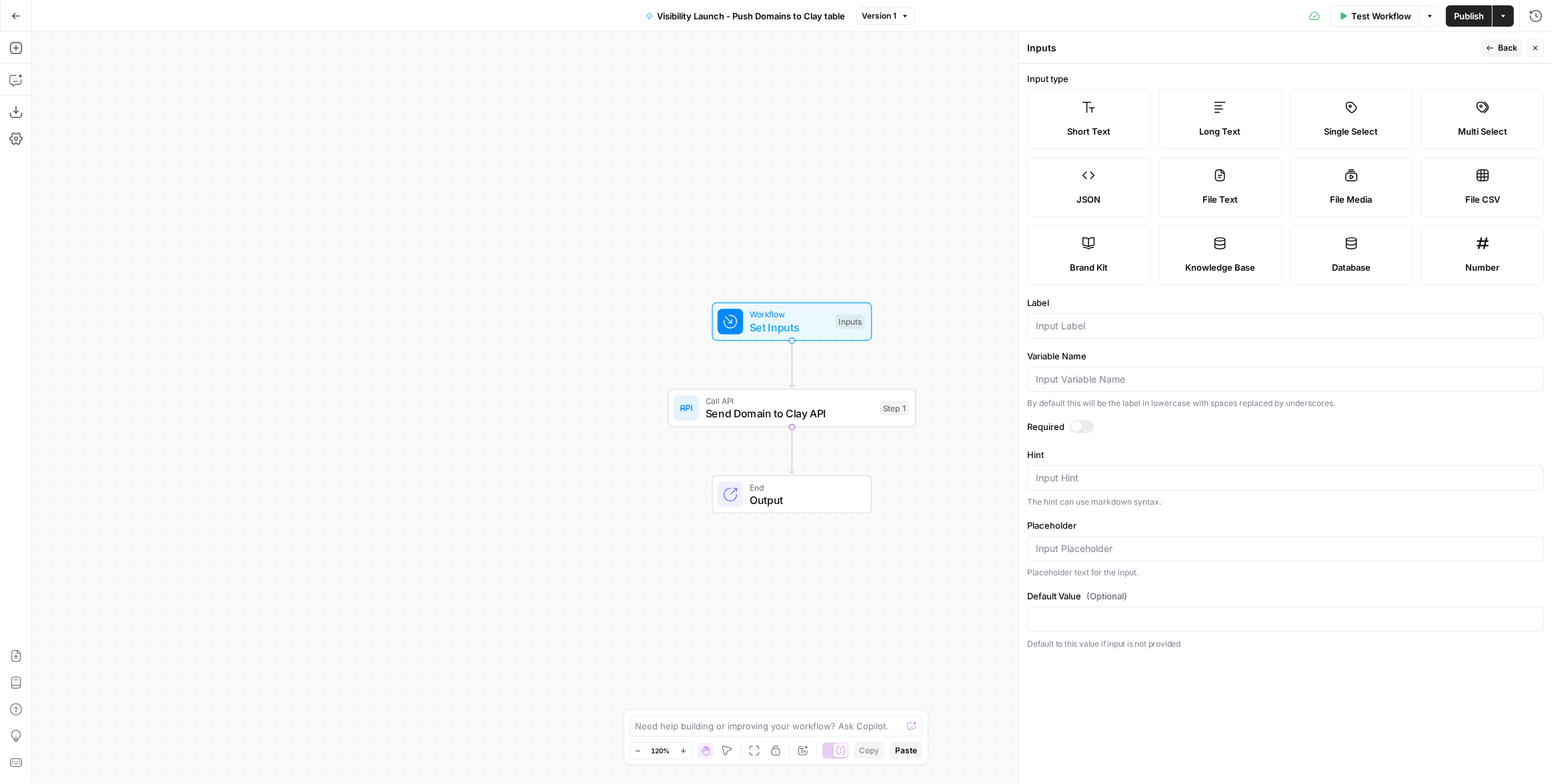
click at [1087, 313] on div at bounding box center [1286, 326] width 517 height 25
type input "Organic Pipeline %"
click at [1501, 50] on span "Back" at bounding box center [1508, 48] width 20 height 12
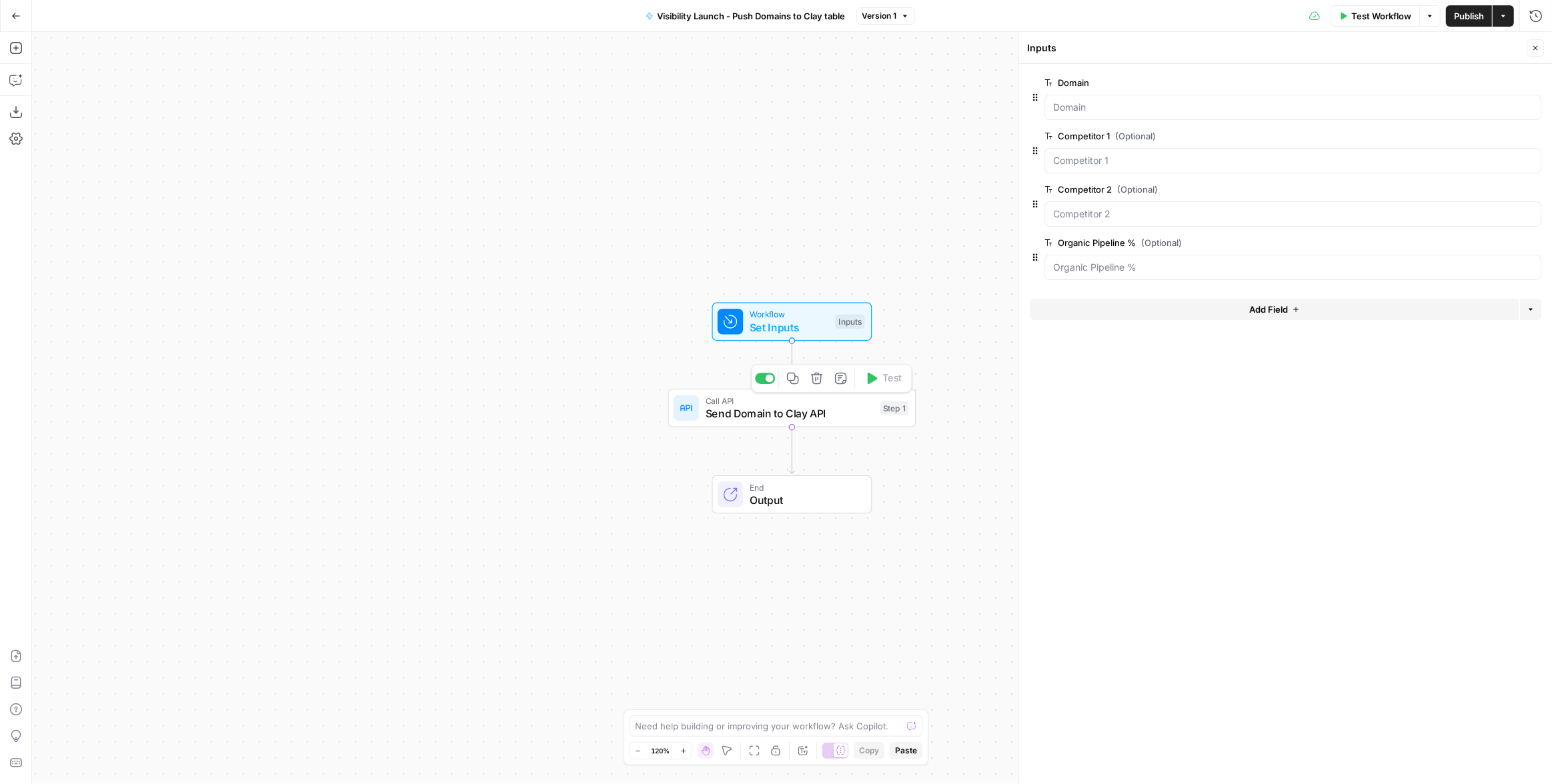
click at [784, 413] on span "Send Domain to Clay API" at bounding box center [790, 413] width 168 height 16
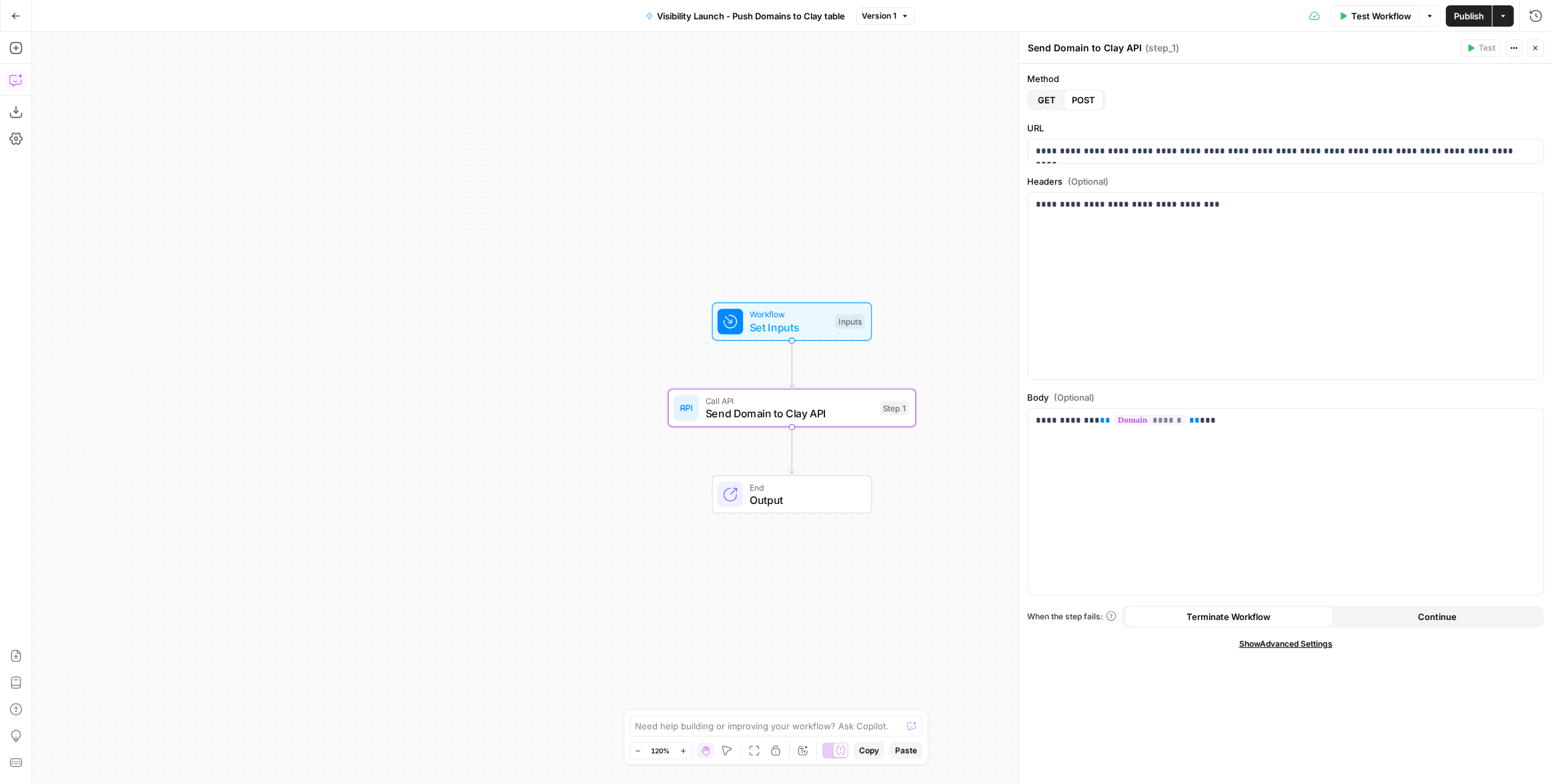
click at [13, 78] on icon "button" at bounding box center [16, 80] width 13 height 13
click at [118, 751] on div "Auto Mode Send" at bounding box center [231, 758] width 361 height 29
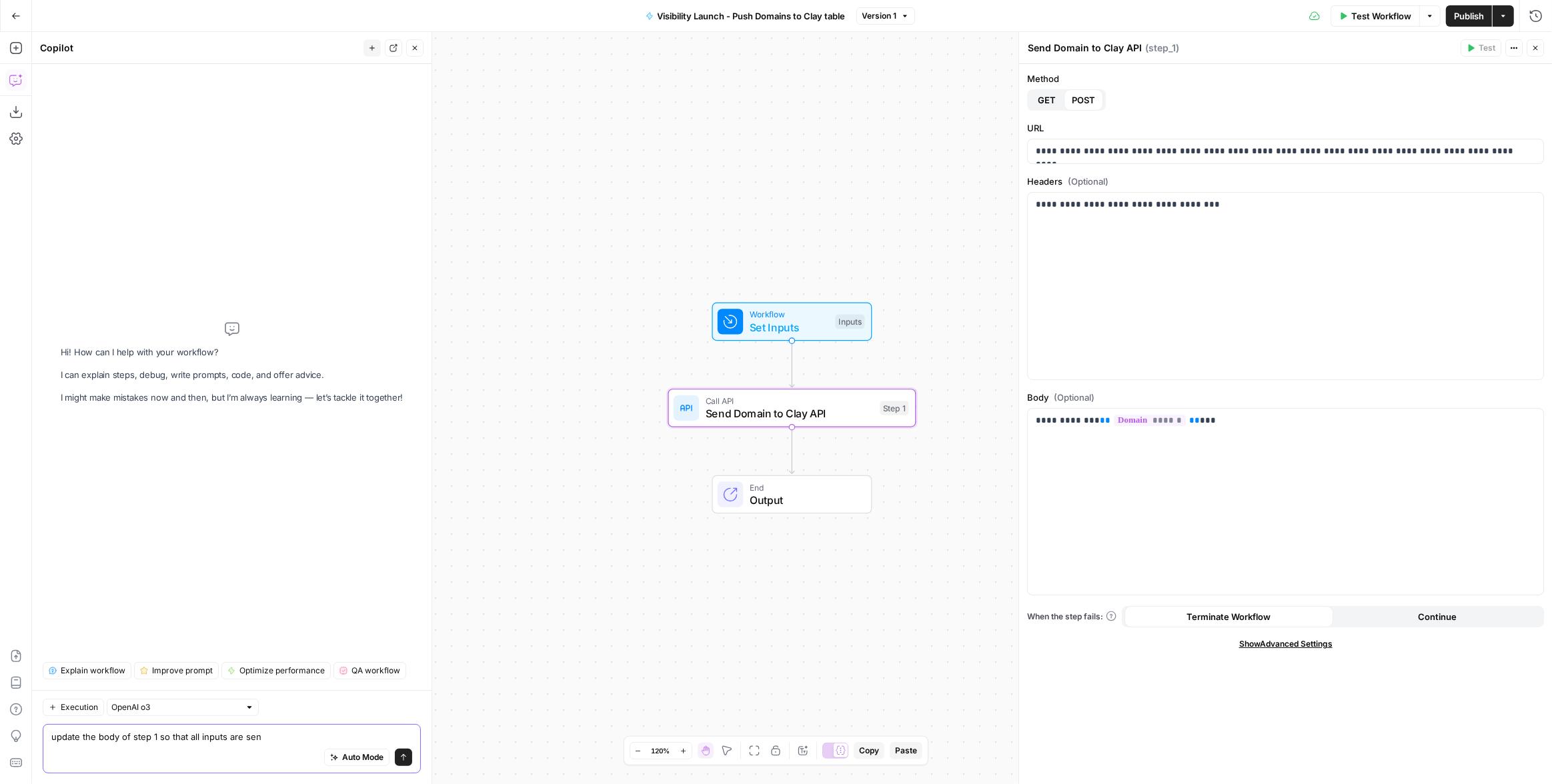
type textarea "update the body of step 1 so that all inputs are sent"
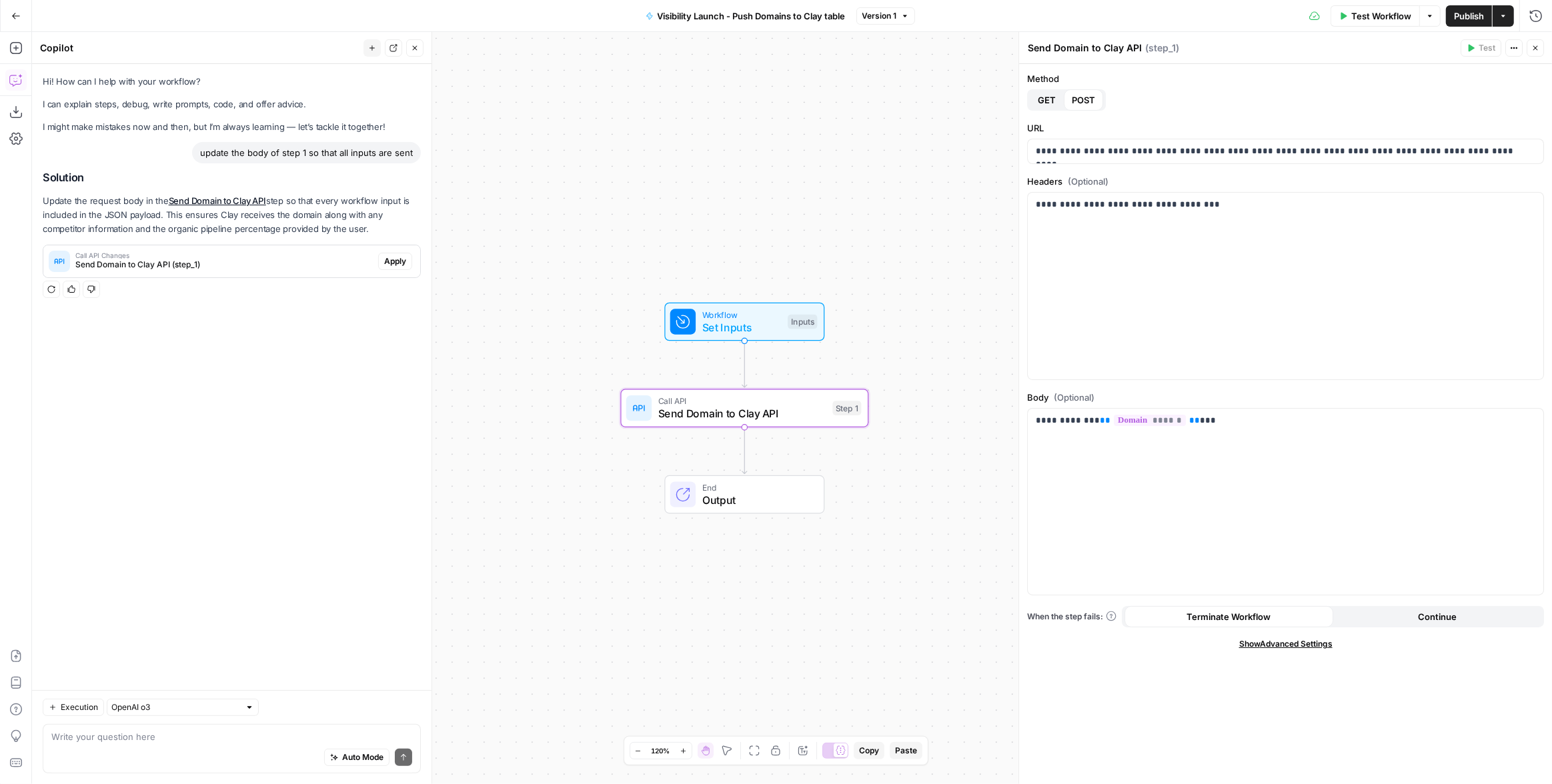
click at [398, 265] on span "Apply" at bounding box center [395, 261] width 22 height 12
click at [739, 165] on span "Apply anyway" at bounding box center [747, 170] width 65 height 13
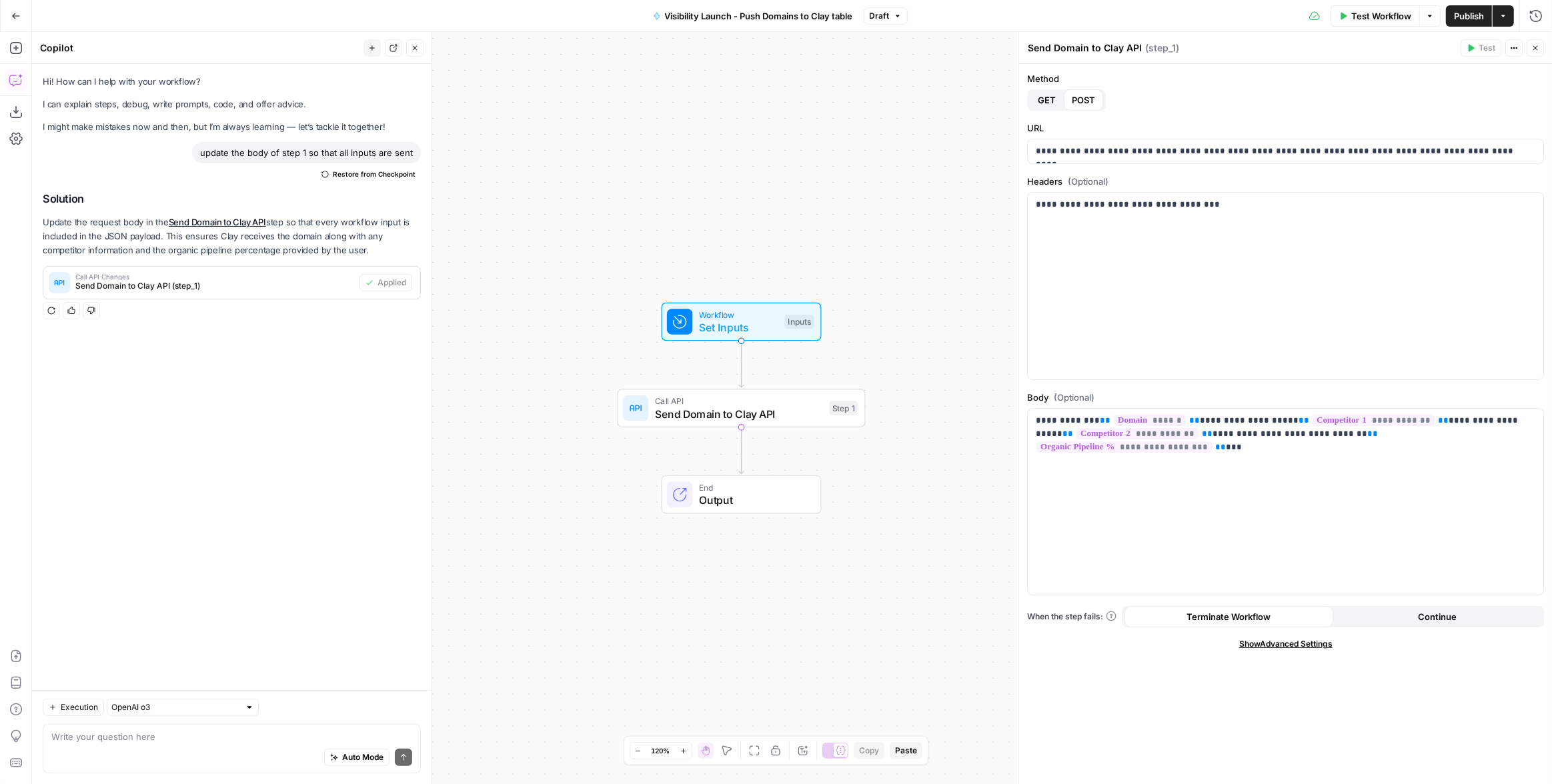
click at [1473, 12] on span "Publish" at bounding box center [1469, 16] width 30 height 13
click at [787, 17] on span "Visibility Launch - Push Domains to Clay table" at bounding box center [751, 16] width 188 height 13
